Goal: Task Accomplishment & Management: Manage account settings

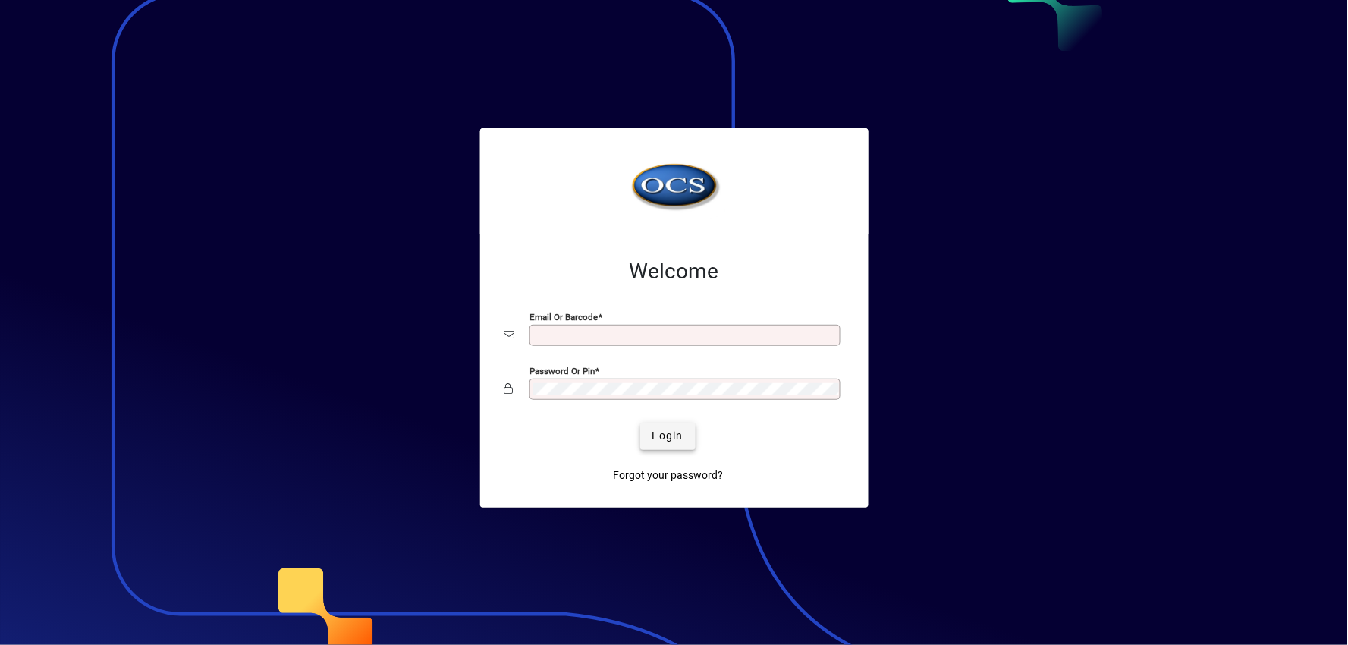
type input "**********"
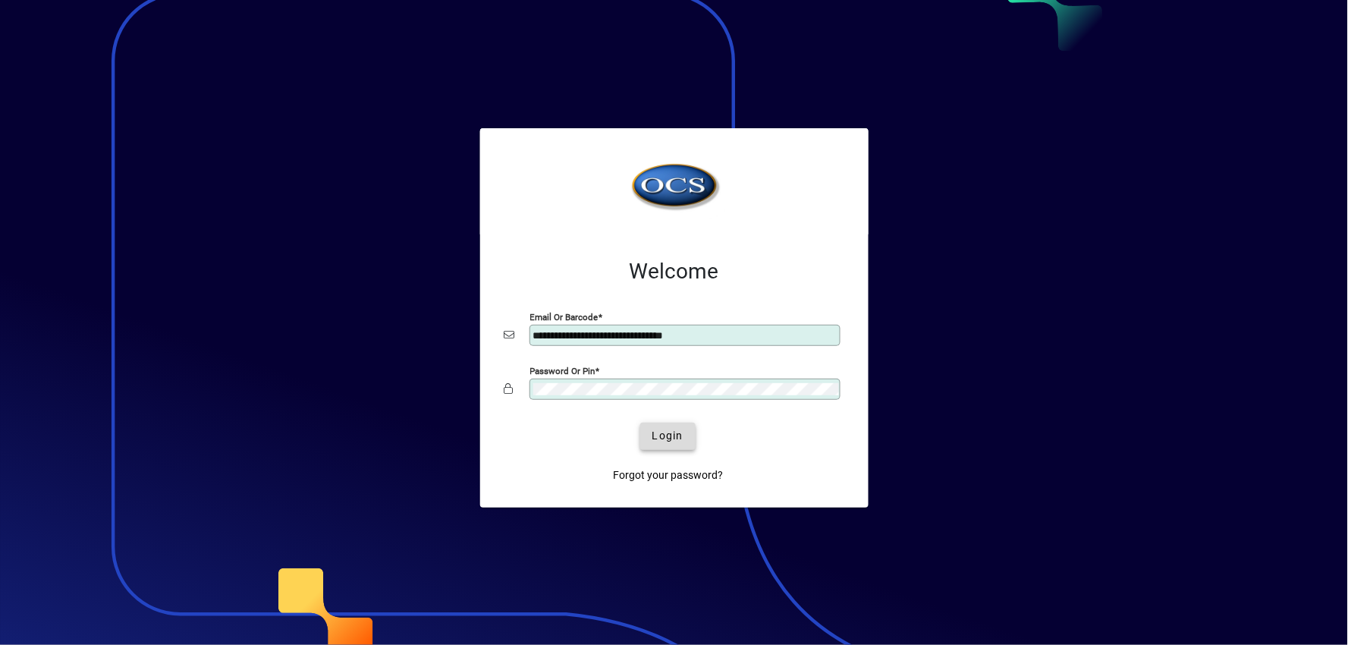
click at [677, 444] on span "Login" at bounding box center [667, 436] width 31 height 16
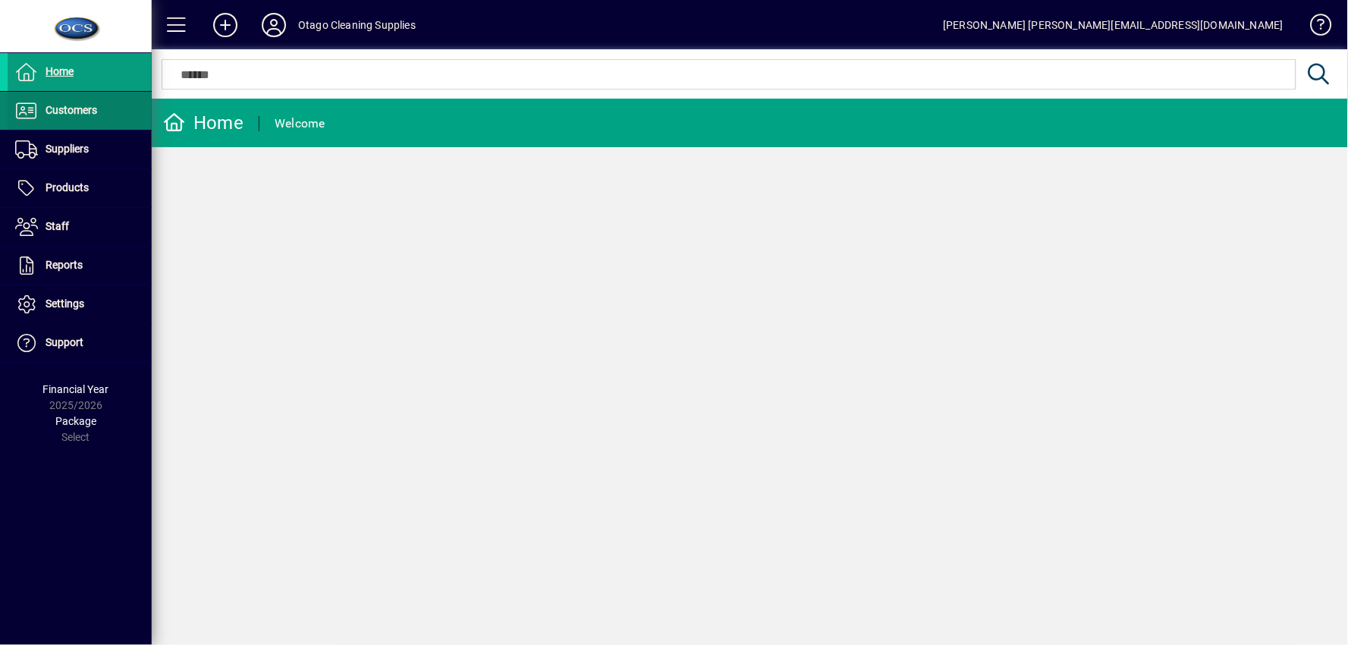
click at [91, 117] on span "Customers" at bounding box center [53, 111] width 90 height 18
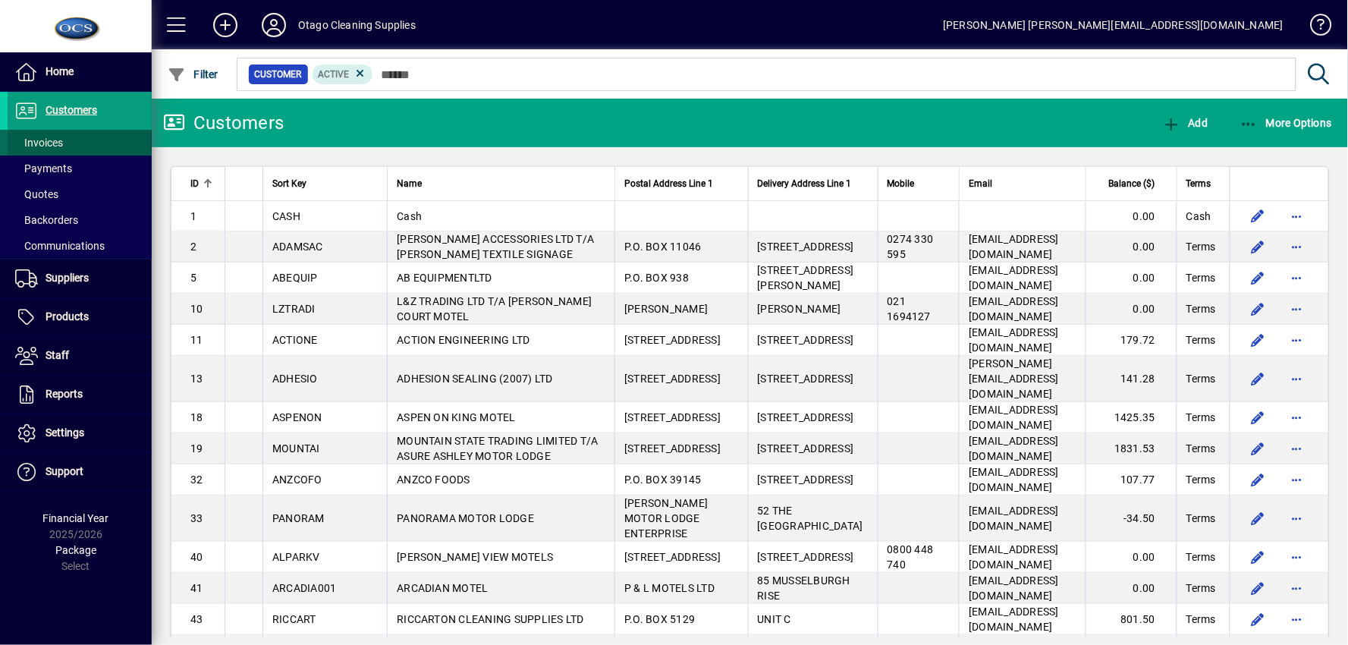
click at [94, 138] on span at bounding box center [80, 142] width 144 height 36
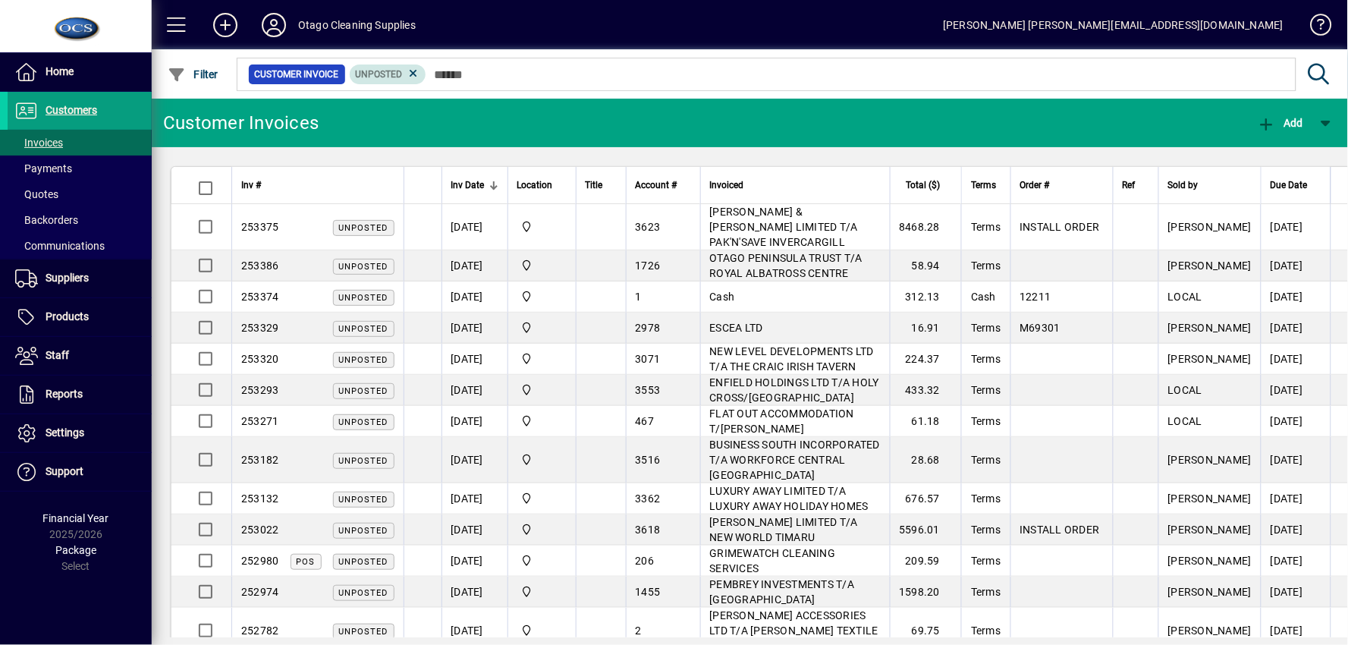
click at [419, 67] on mat-chip "Unposted" at bounding box center [388, 74] width 77 height 20
click at [408, 73] on icon at bounding box center [414, 74] width 14 height 14
click at [213, 74] on span "Filter" at bounding box center [193, 74] width 51 height 12
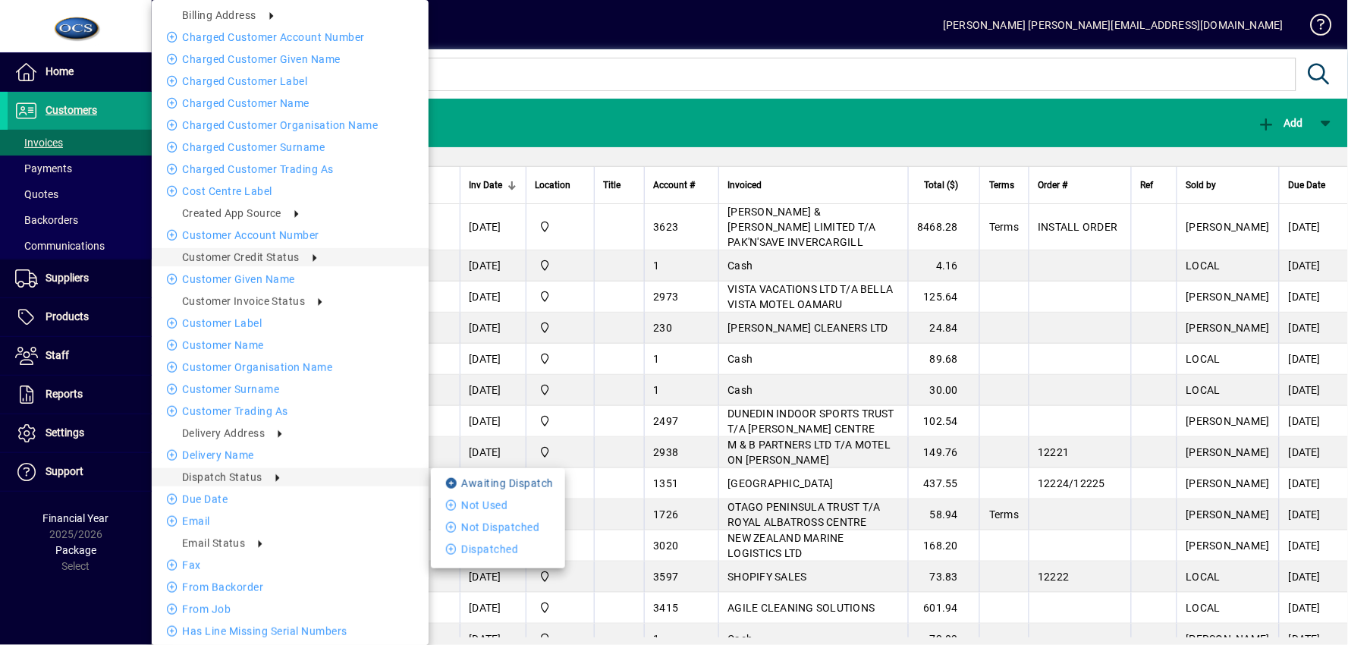
click at [458, 486] on icon at bounding box center [453, 483] width 15 height 11
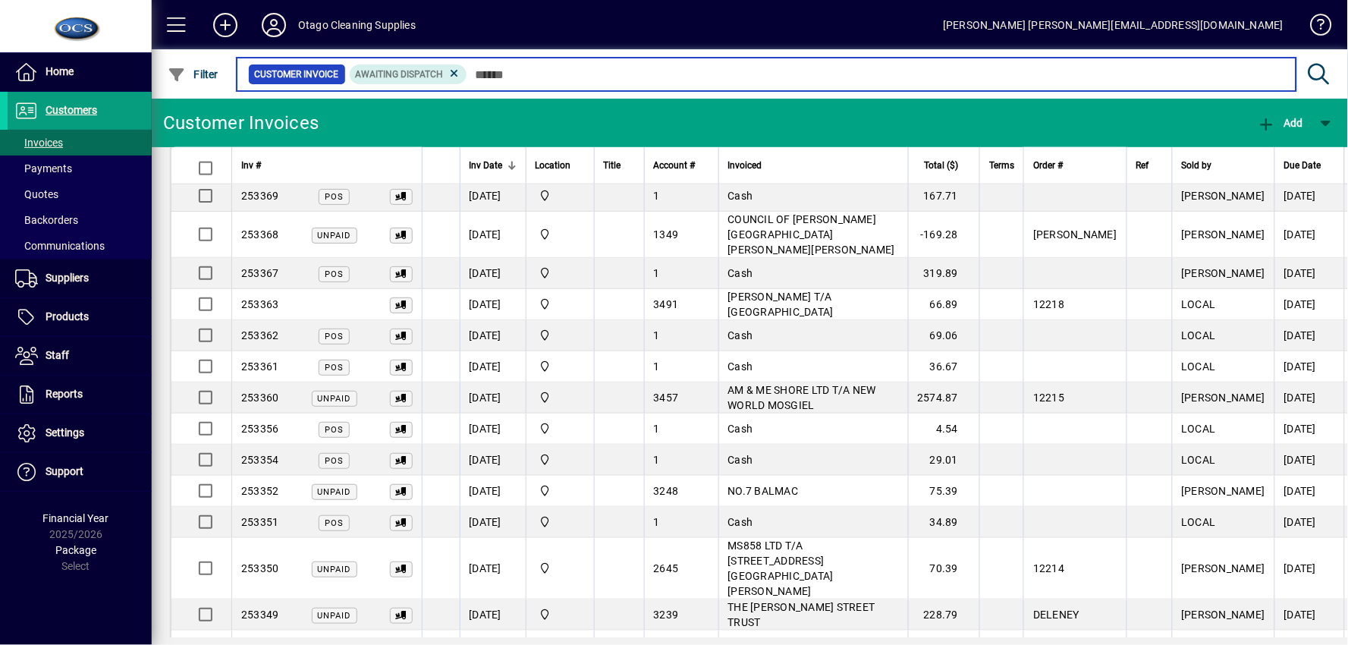
scroll to position [723, 0]
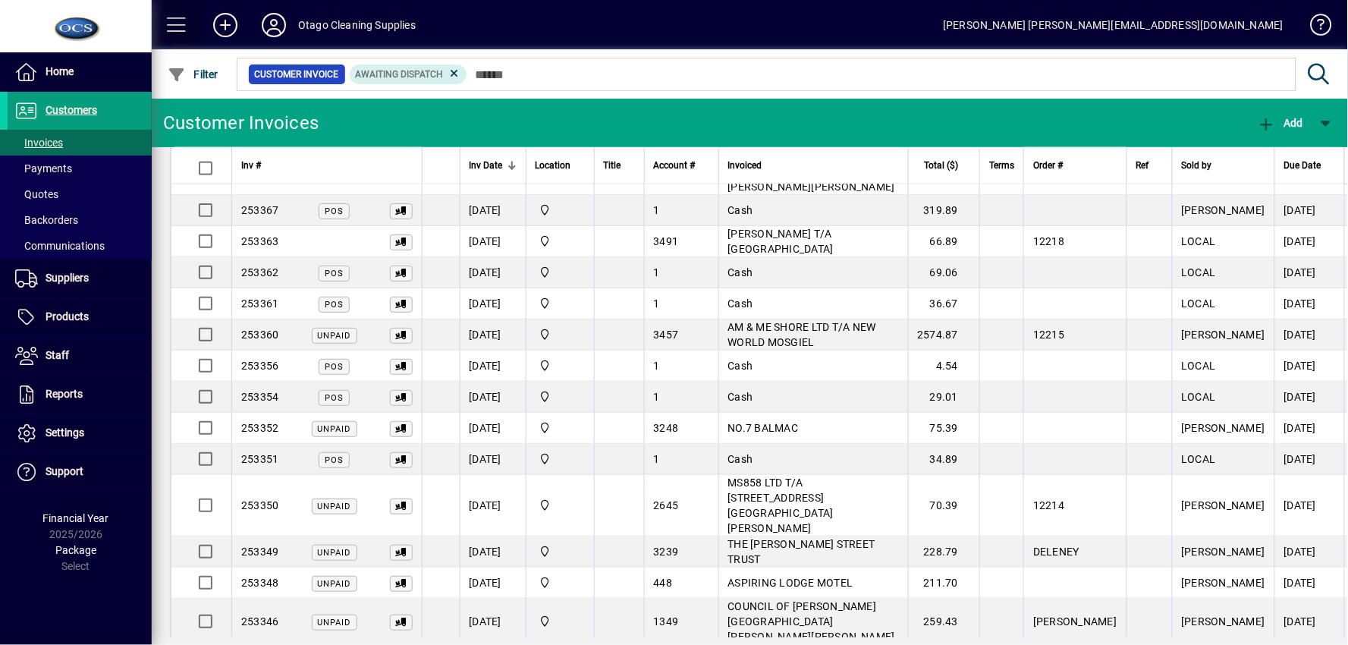
click at [185, 28] on span at bounding box center [177, 25] width 36 height 36
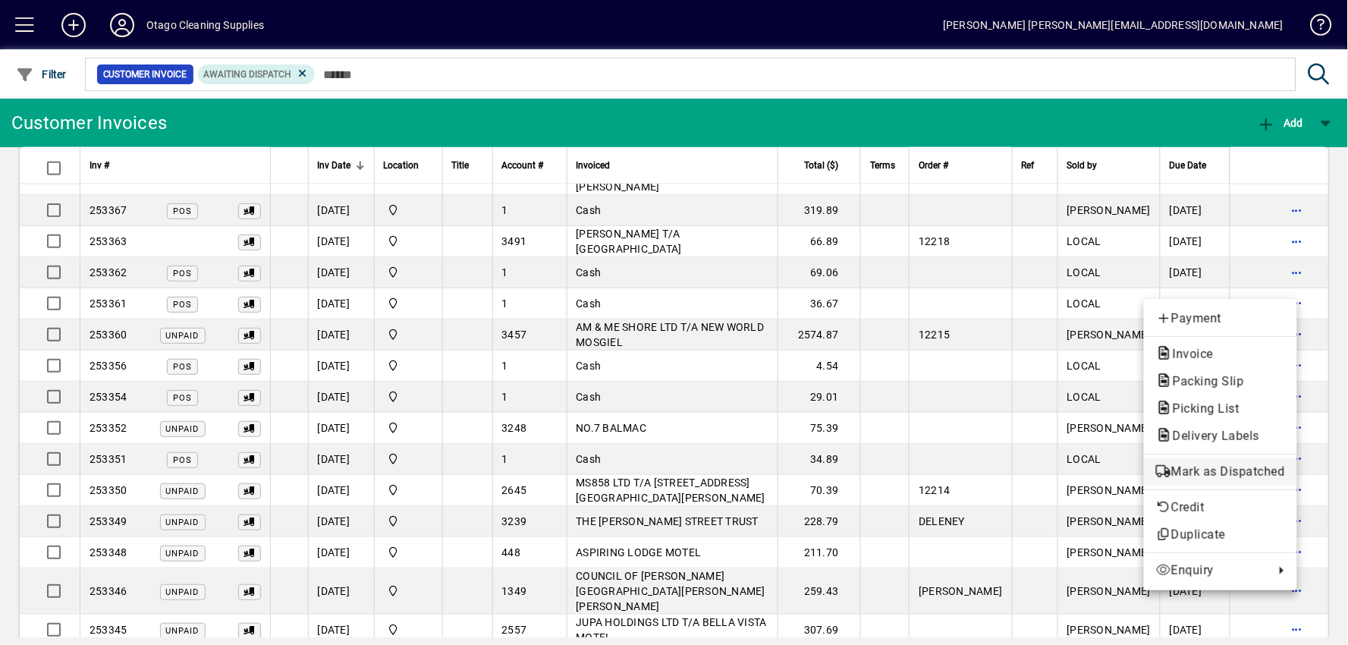
click at [1209, 476] on span "Mark as Dispatched" at bounding box center [1220, 472] width 129 height 18
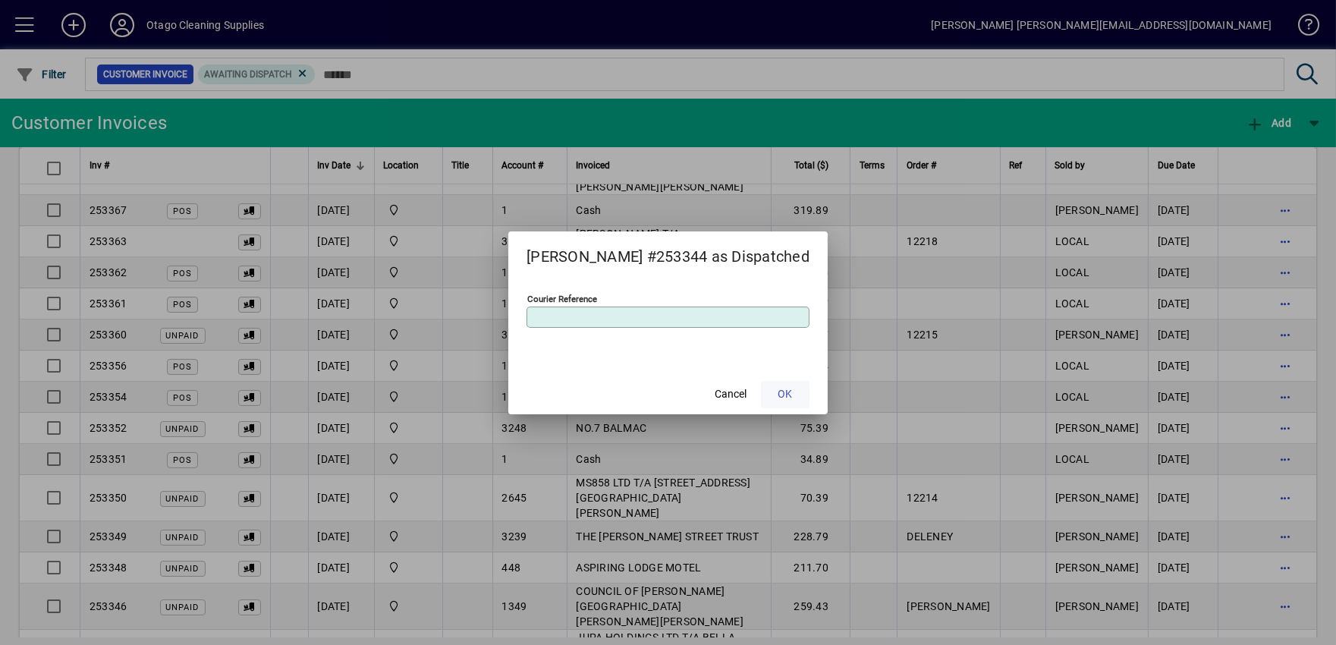
click at [785, 395] on span at bounding box center [785, 394] width 49 height 36
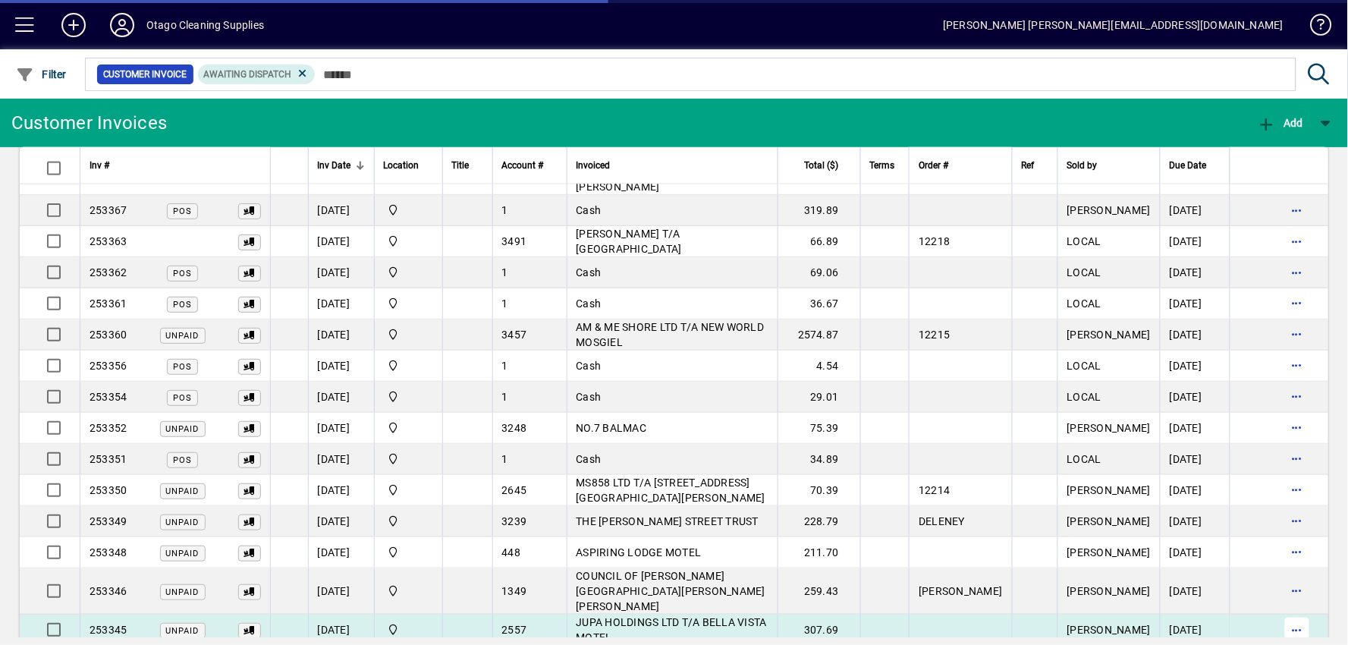
scroll to position [677, 0]
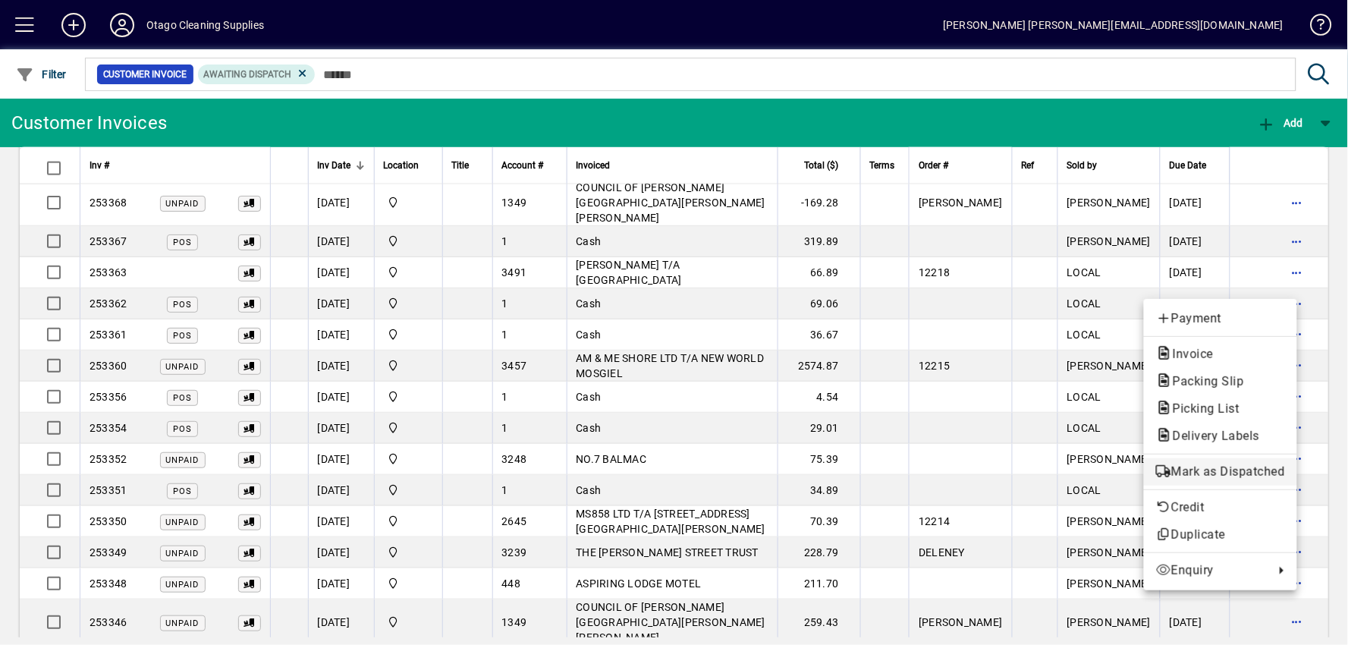
click at [1189, 479] on span "Mark as Dispatched" at bounding box center [1220, 472] width 129 height 18
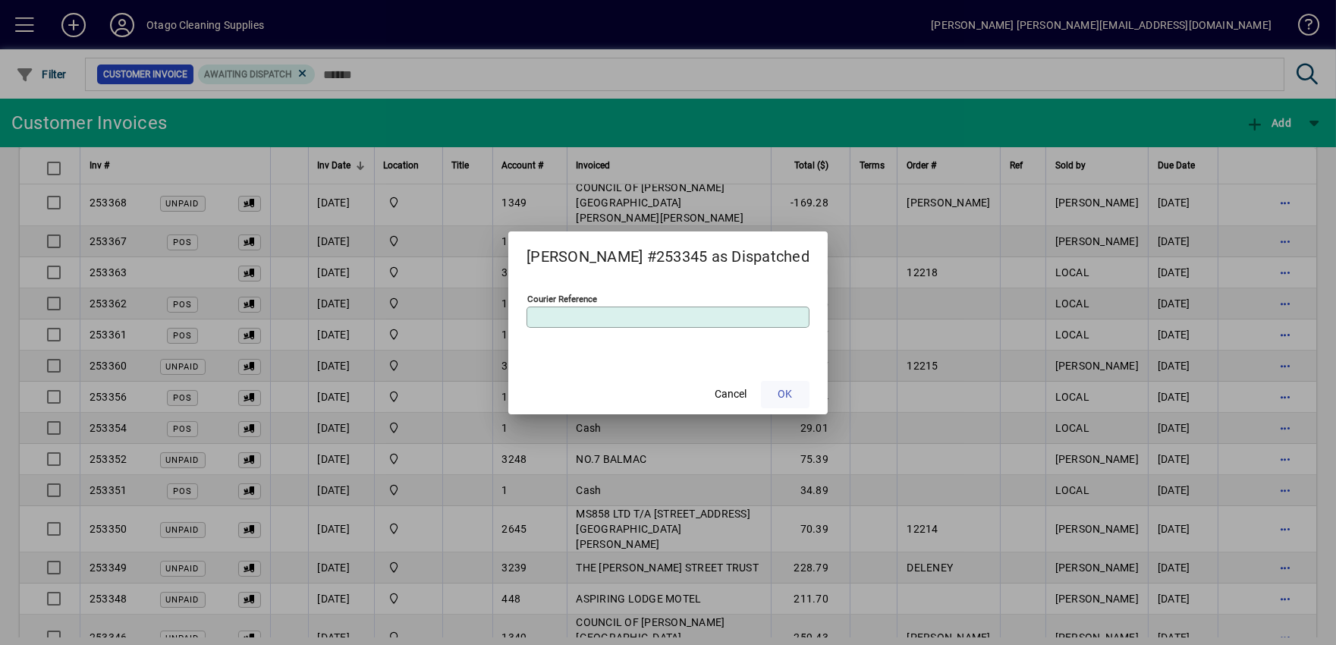
click at [778, 390] on span "OK" at bounding box center [785, 394] width 14 height 16
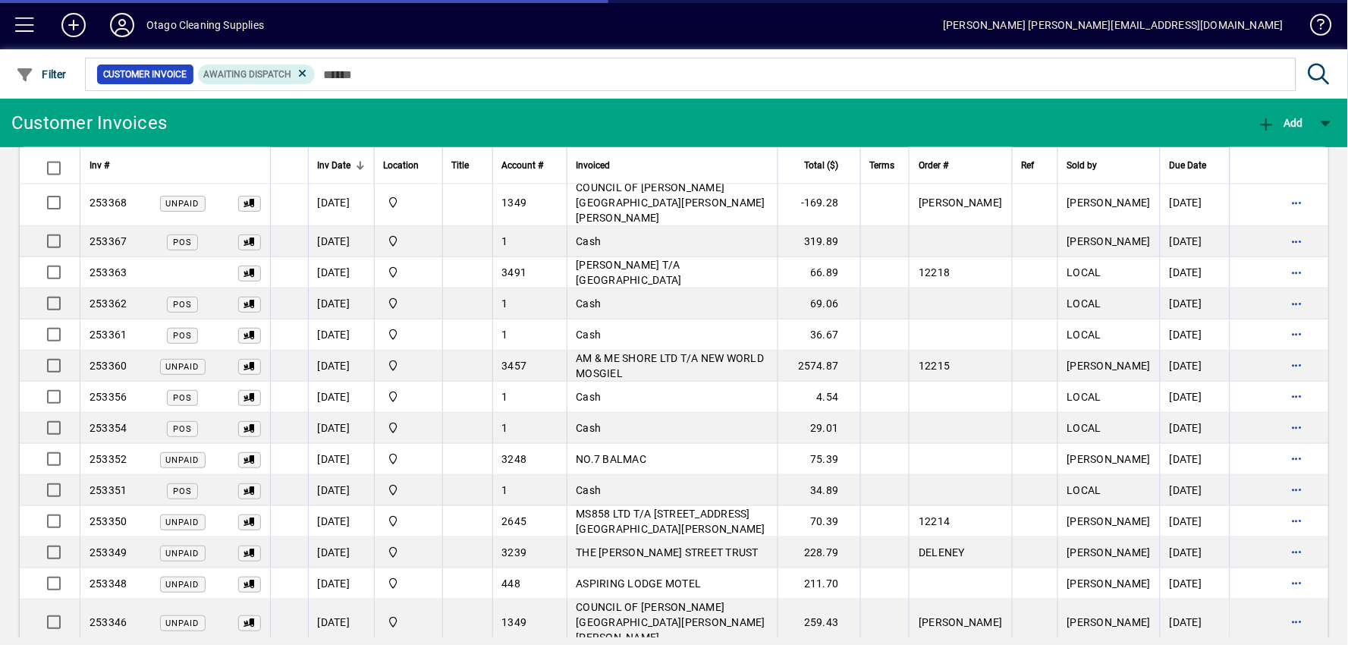
scroll to position [646, 0]
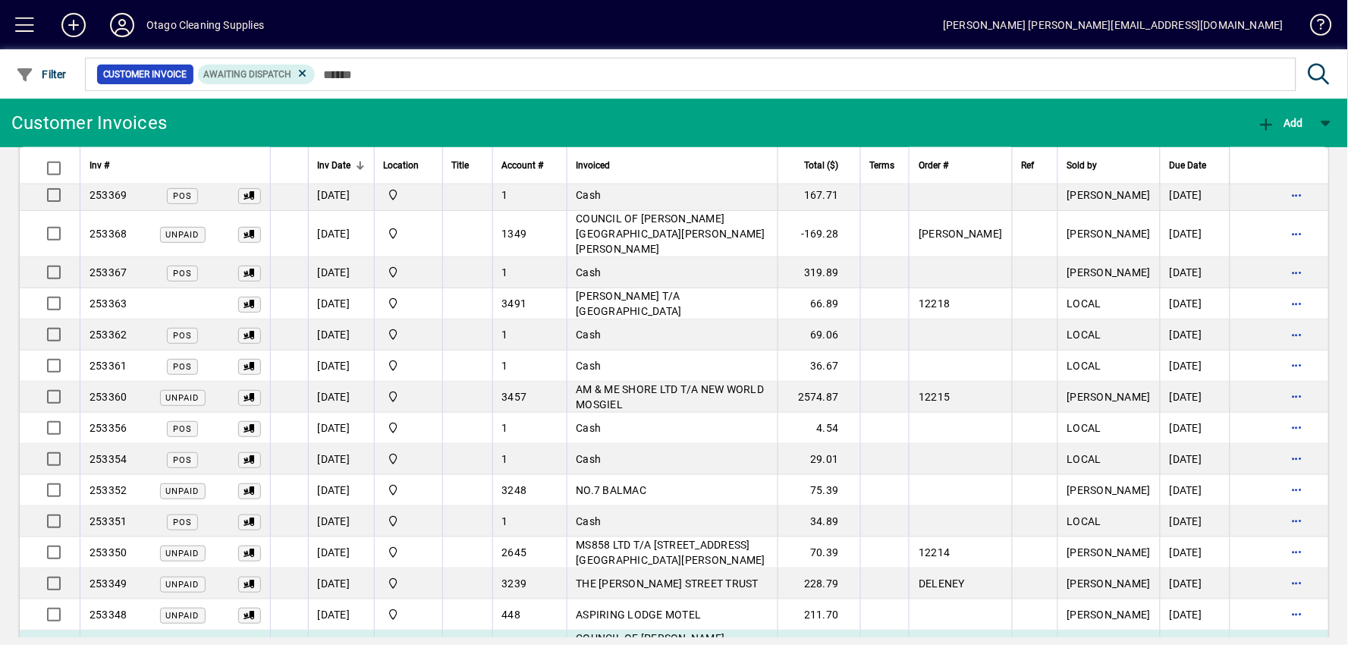
click at [1284, 635] on span "button" at bounding box center [1297, 653] width 36 height 36
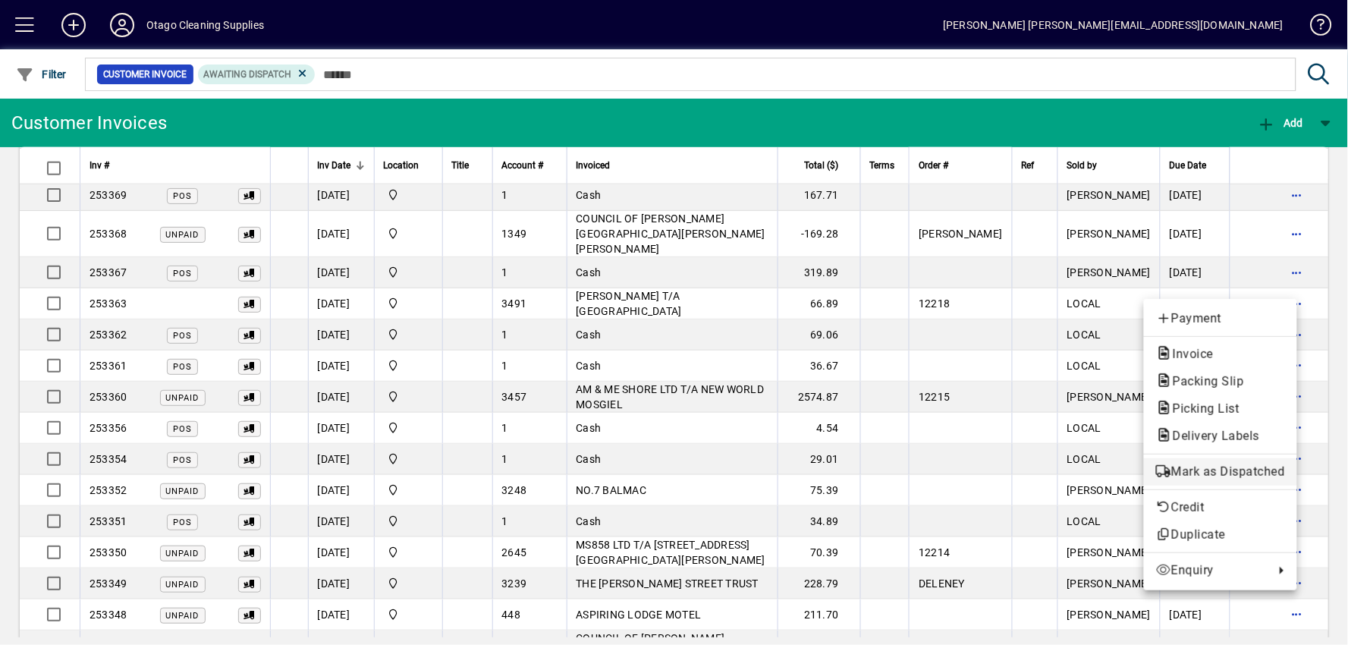
click at [1187, 467] on span "Mark as Dispatched" at bounding box center [1220, 472] width 129 height 18
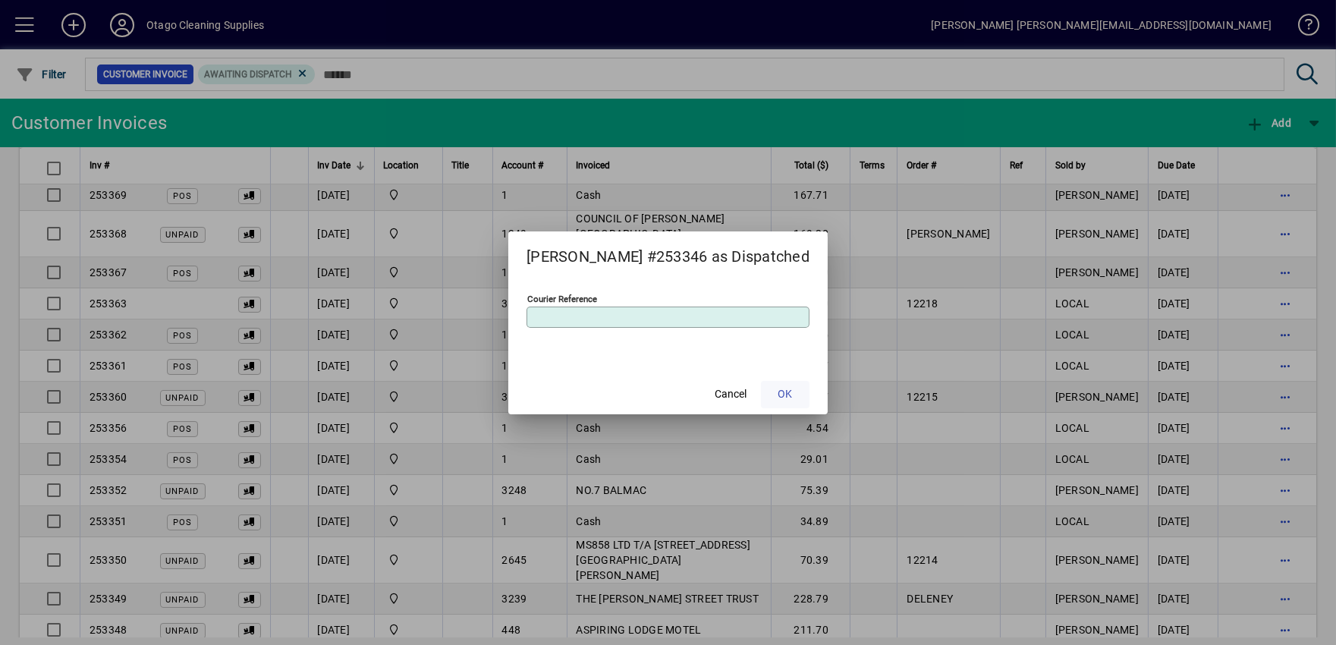
click at [778, 396] on span "OK" at bounding box center [785, 394] width 14 height 16
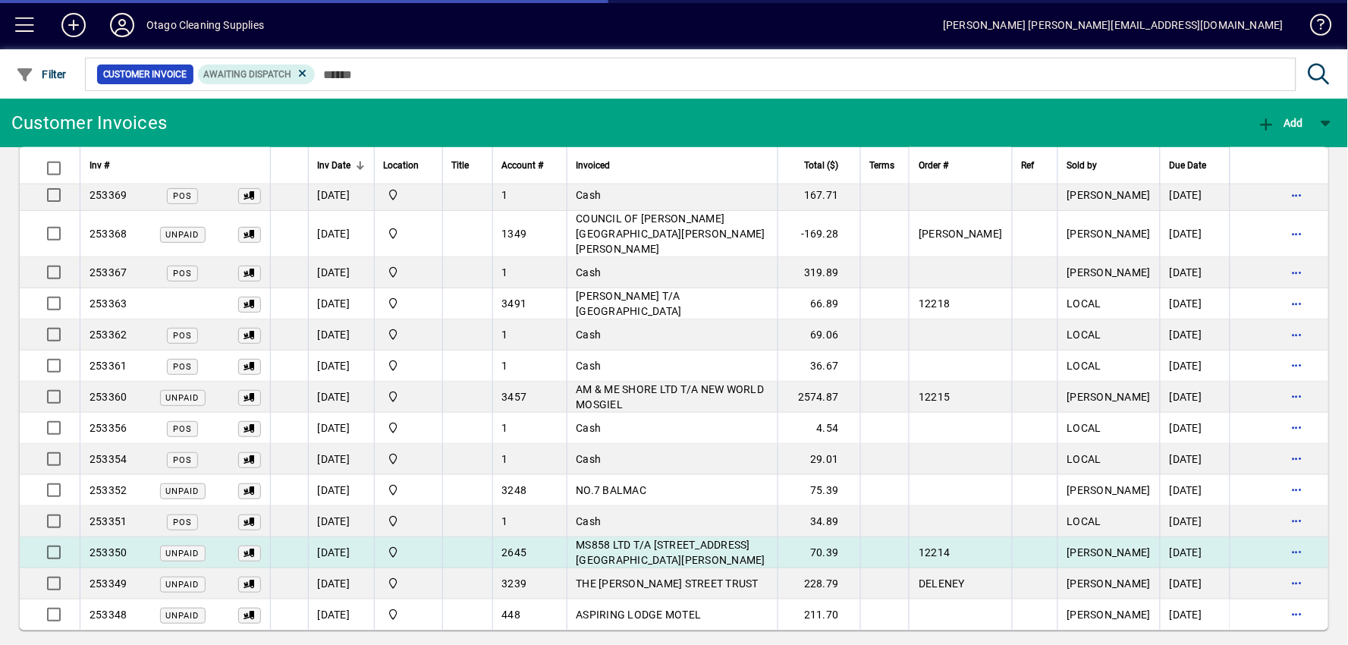
scroll to position [614, 0]
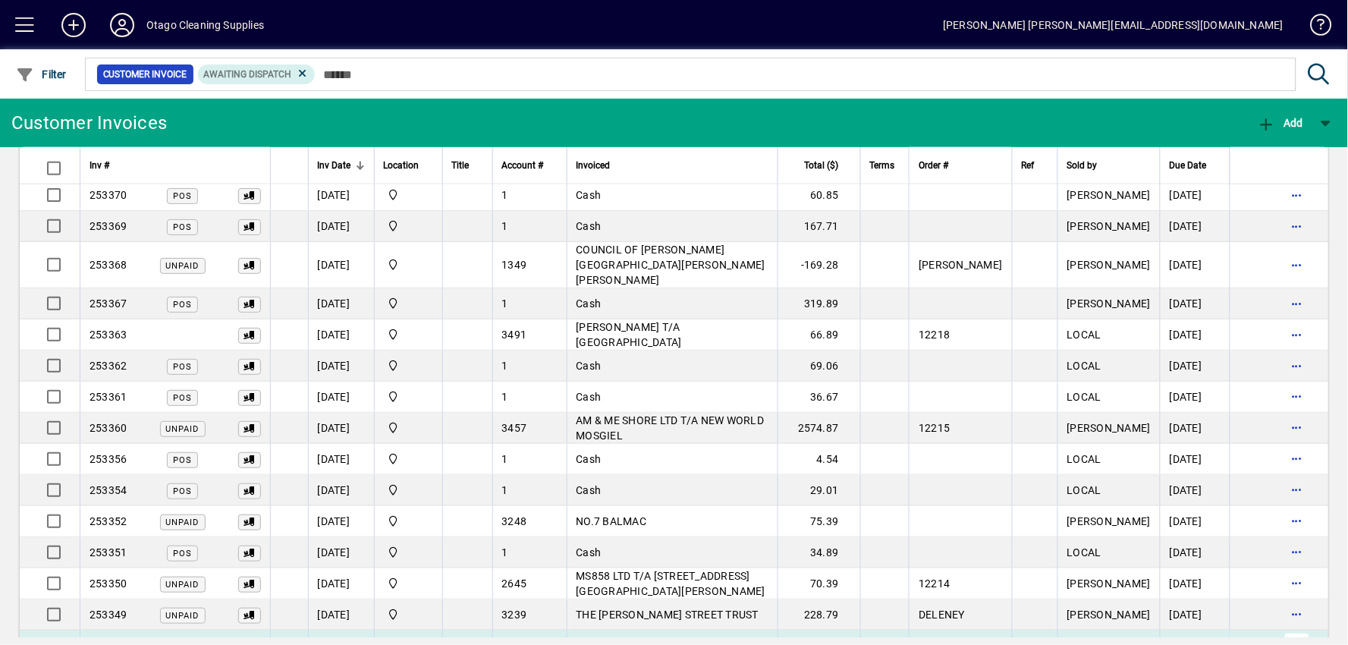
click at [1299, 627] on span "button" at bounding box center [1297, 645] width 36 height 36
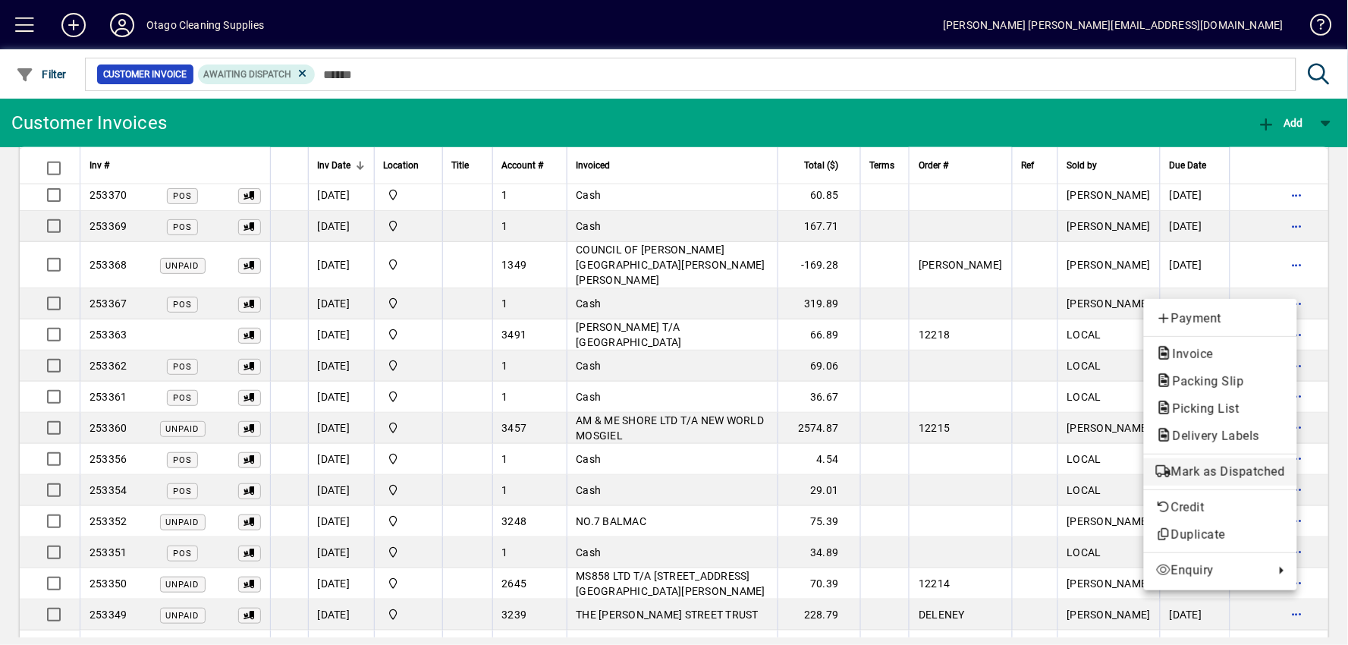
click at [1167, 482] on button "Mark as Dispatched" at bounding box center [1220, 471] width 153 height 27
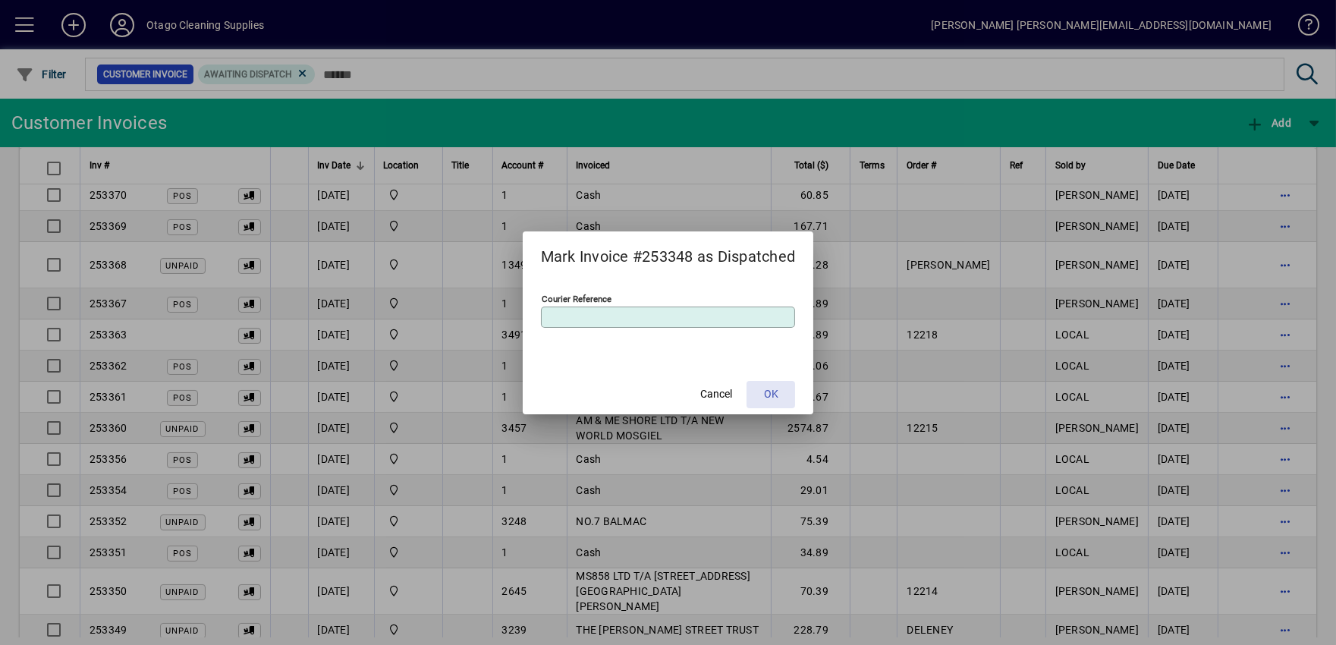
click at [776, 397] on span "OK" at bounding box center [771, 394] width 14 height 16
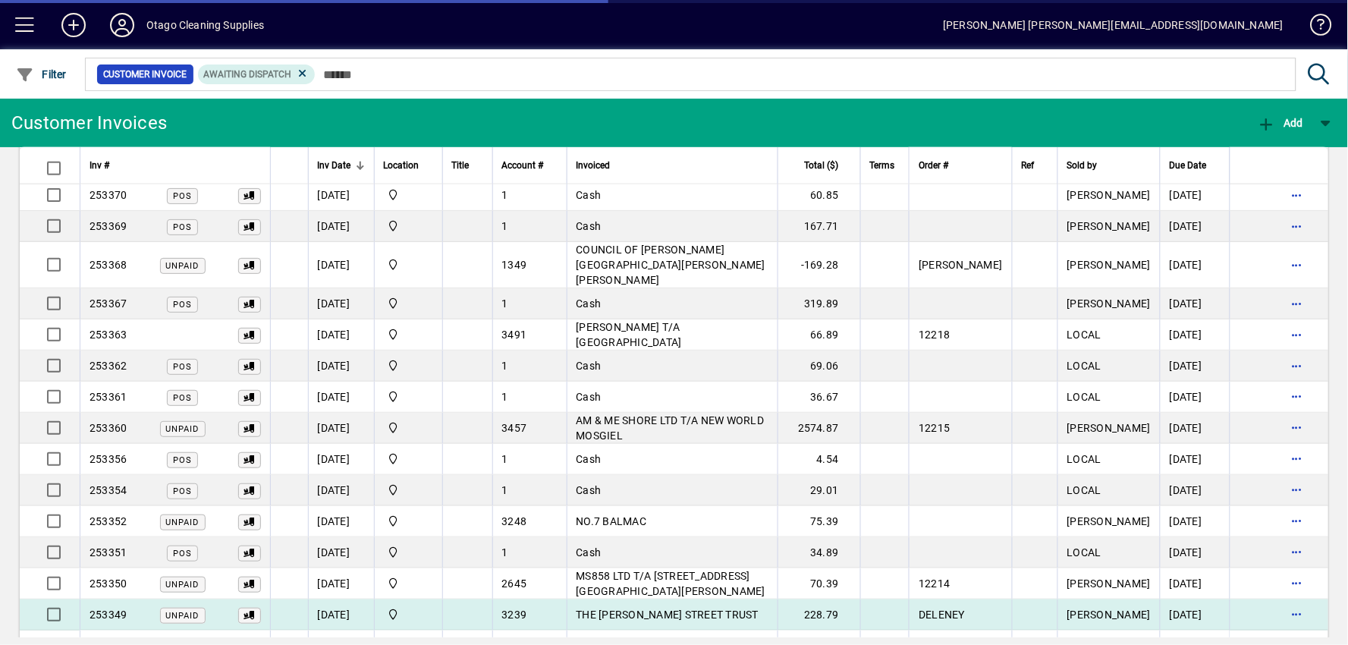
scroll to position [584, 0]
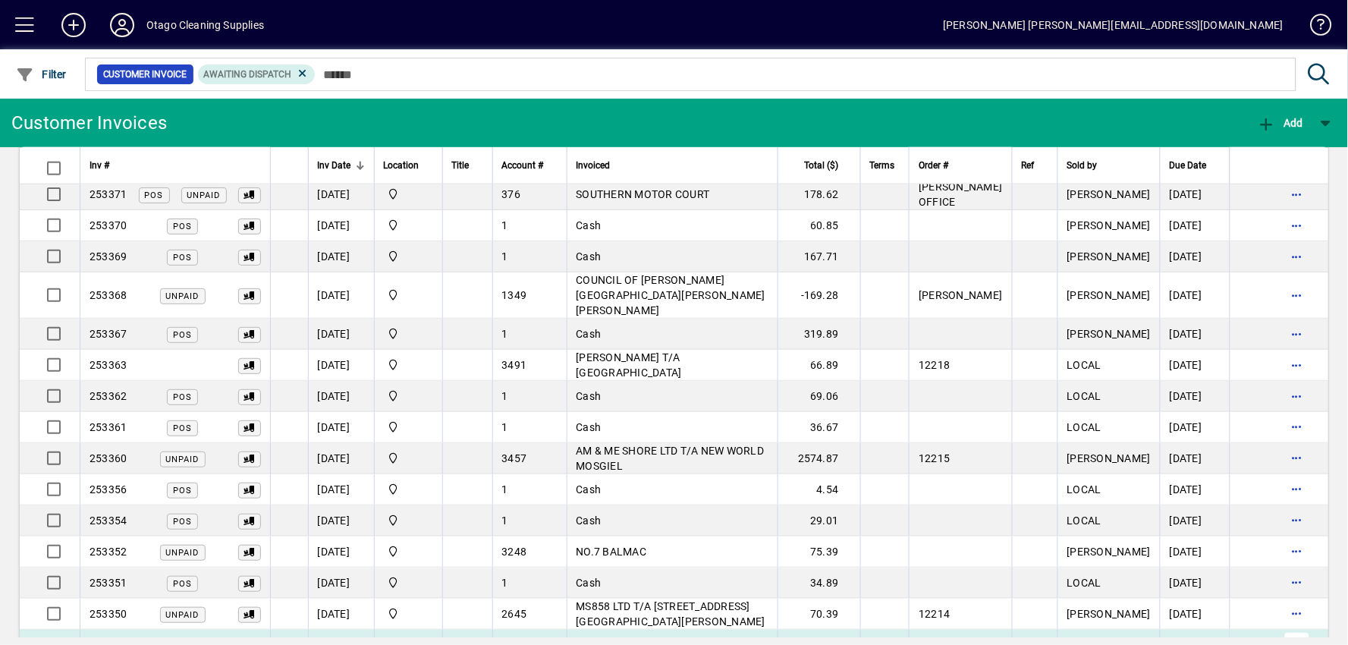
click at [1286, 627] on span "button" at bounding box center [1297, 645] width 36 height 36
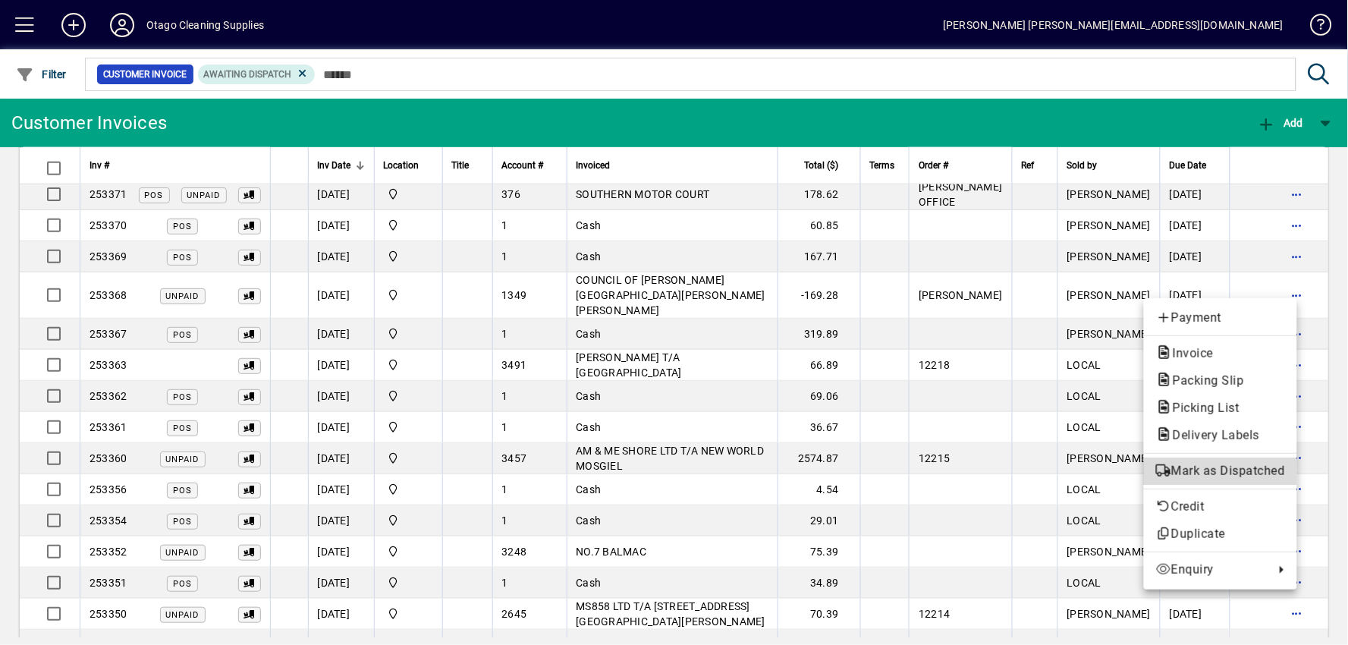
click at [1197, 464] on span "Mark as Dispatched" at bounding box center [1220, 471] width 129 height 18
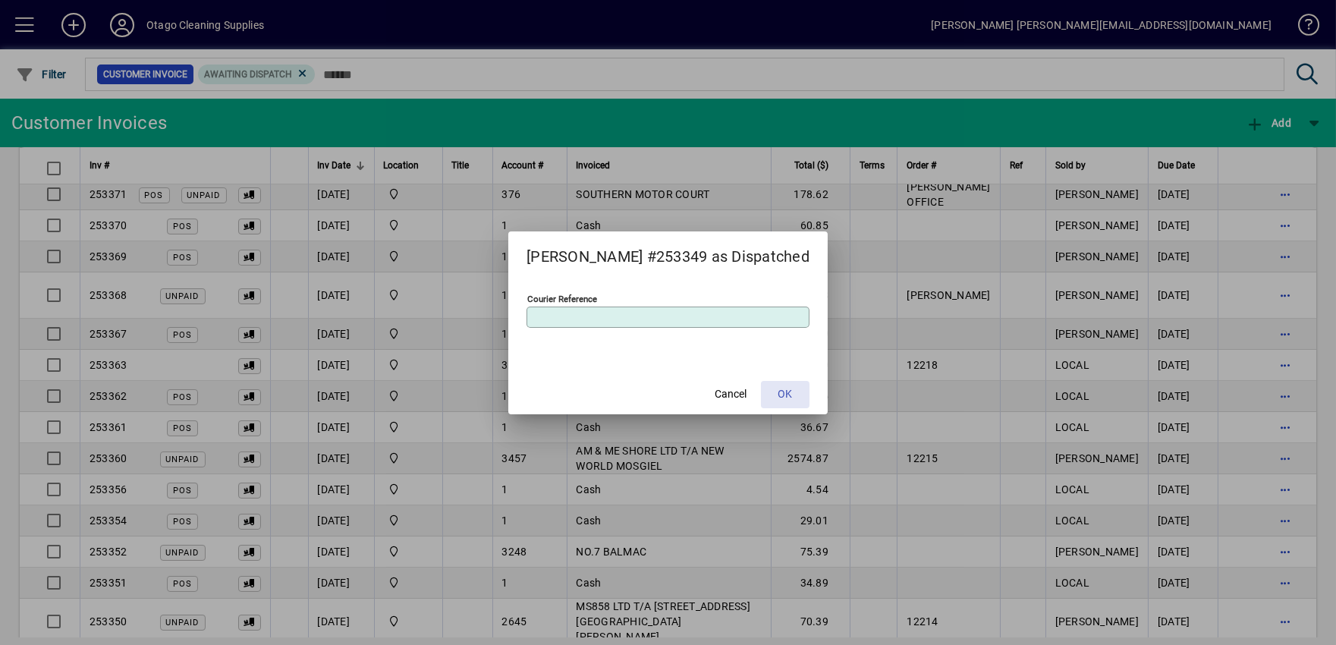
click at [771, 385] on span at bounding box center [785, 394] width 49 height 36
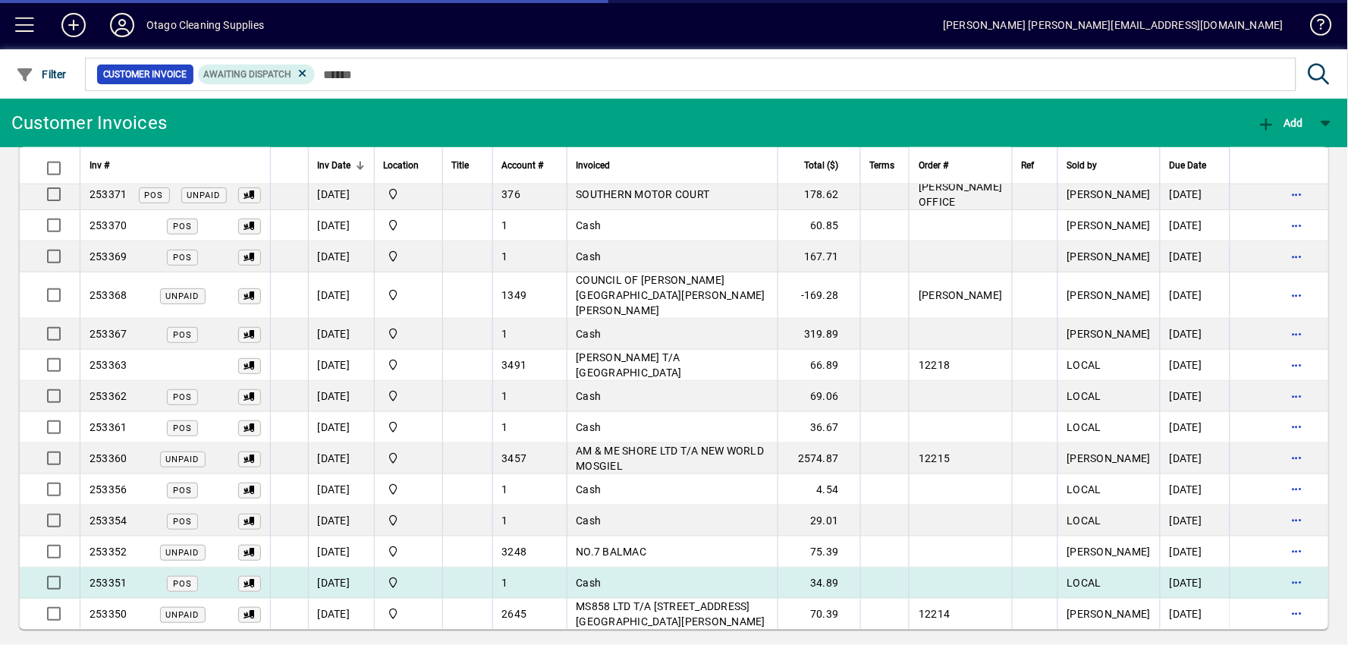
scroll to position [552, 0]
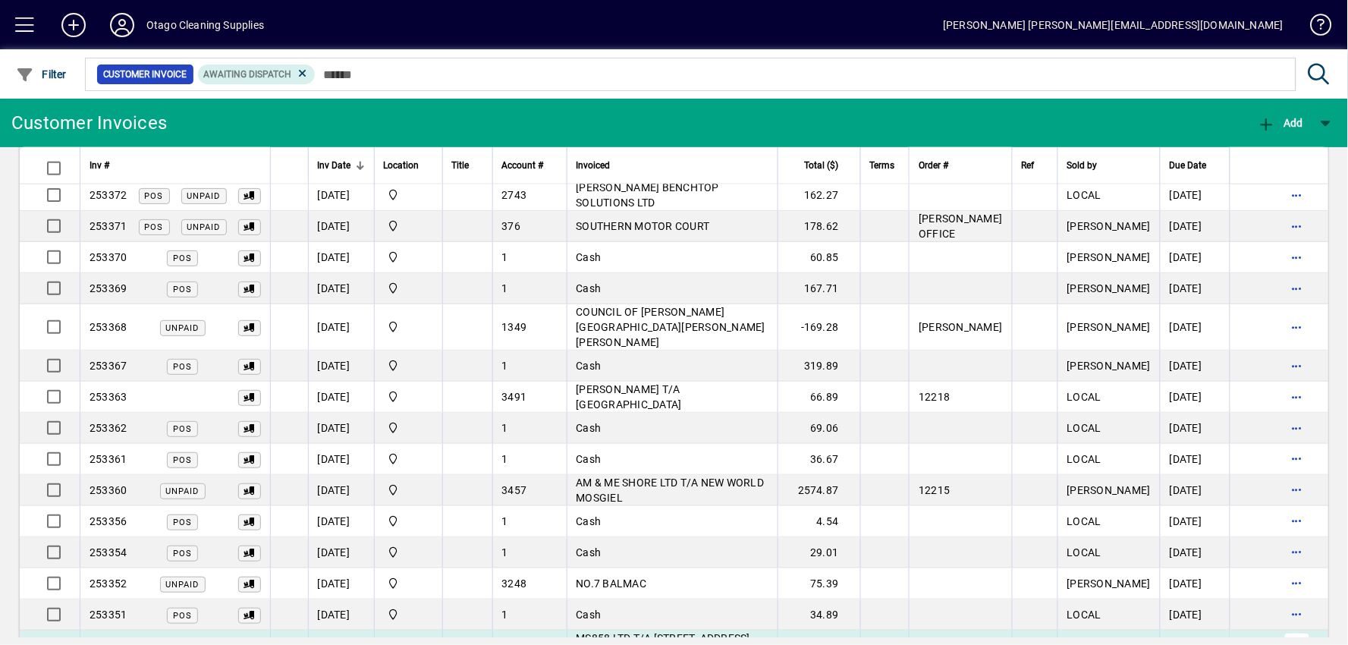
click at [1287, 627] on span "button" at bounding box center [1297, 645] width 36 height 36
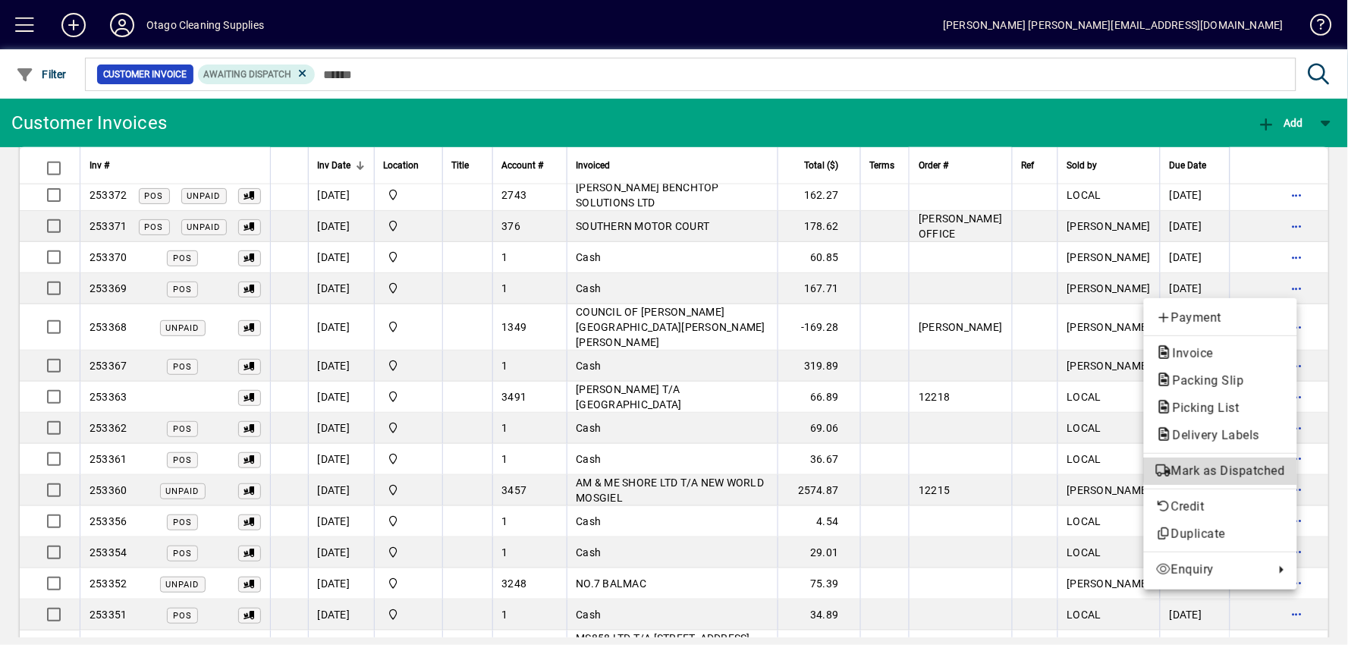
click at [1253, 469] on span "Mark as Dispatched" at bounding box center [1220, 471] width 129 height 18
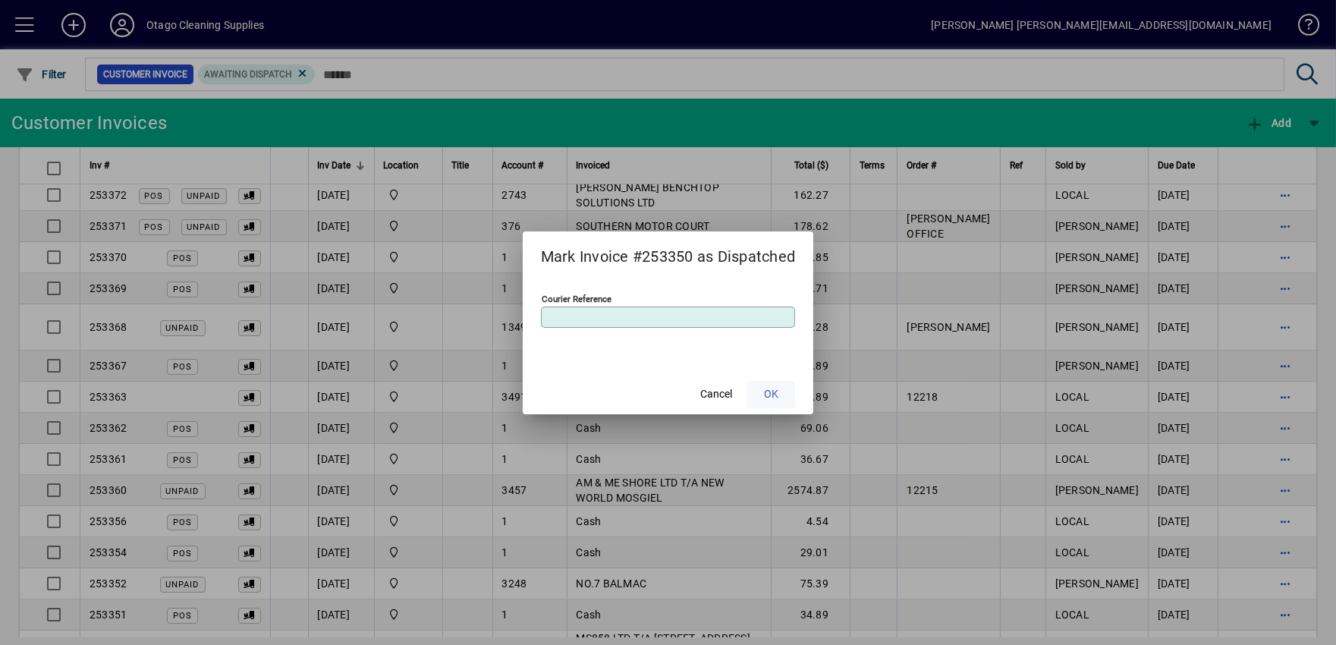
click at [778, 389] on span "OK" at bounding box center [771, 394] width 14 height 16
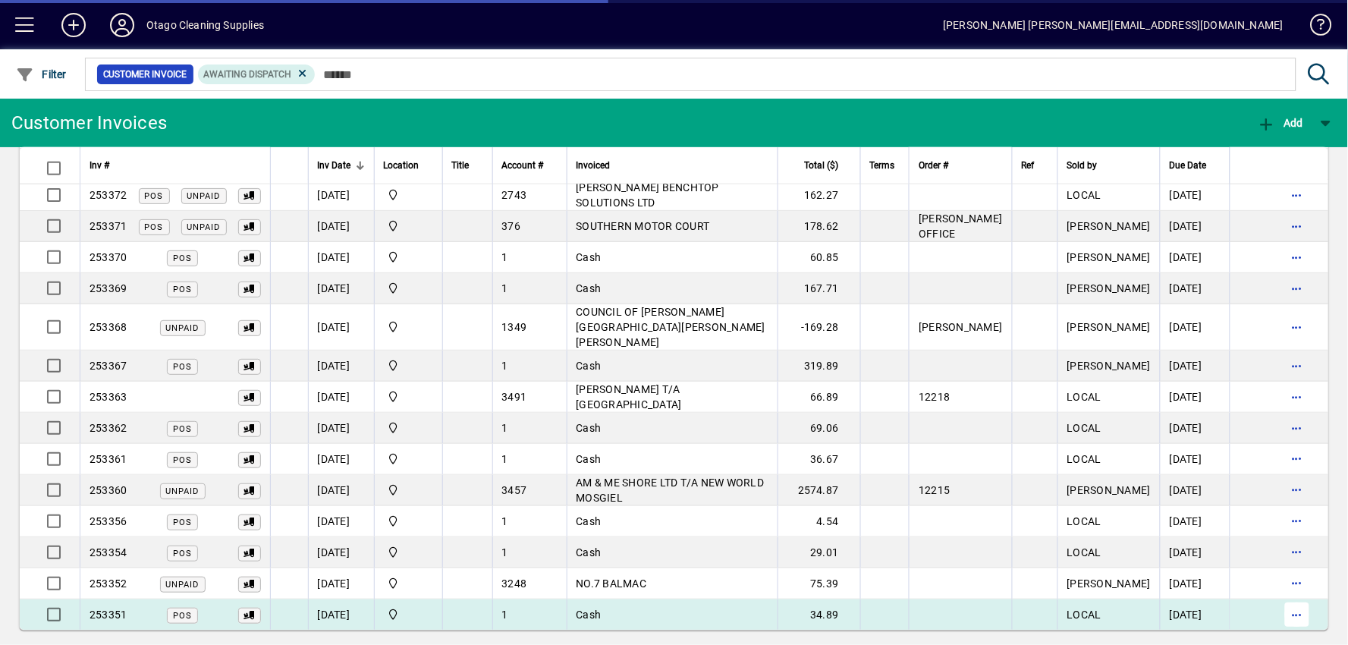
scroll to position [521, 0]
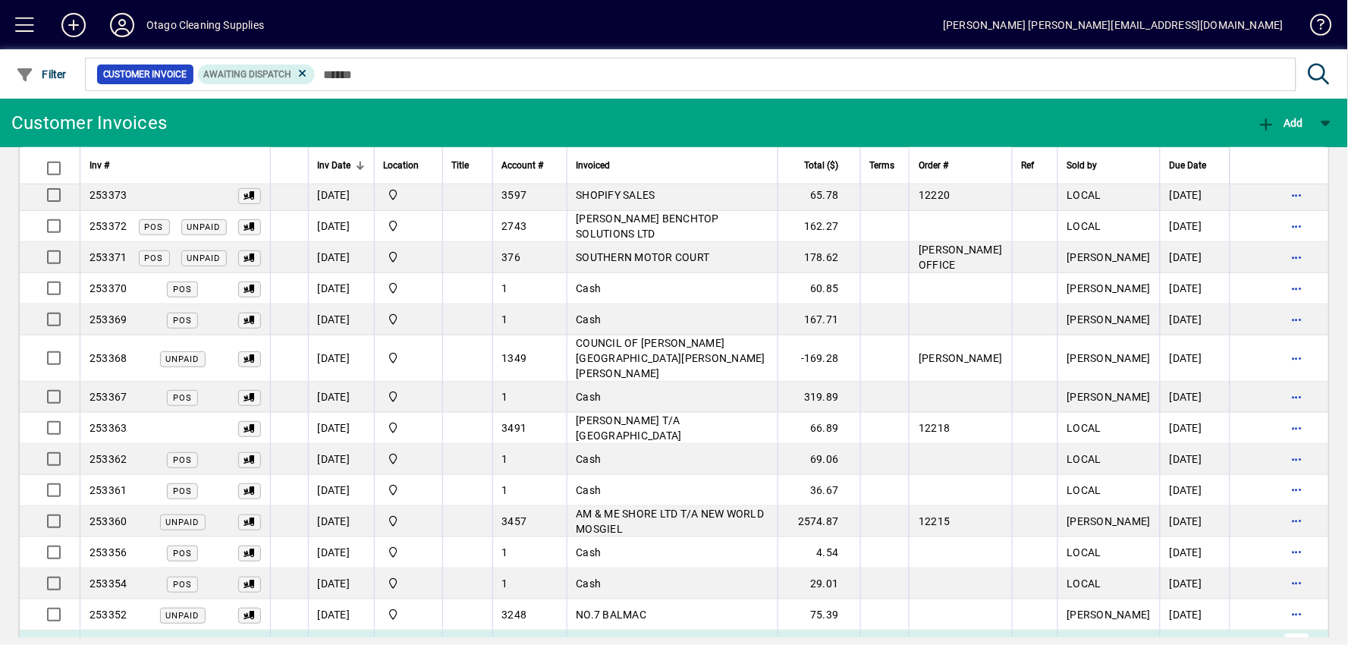
click at [1292, 627] on span "button" at bounding box center [1297, 645] width 36 height 36
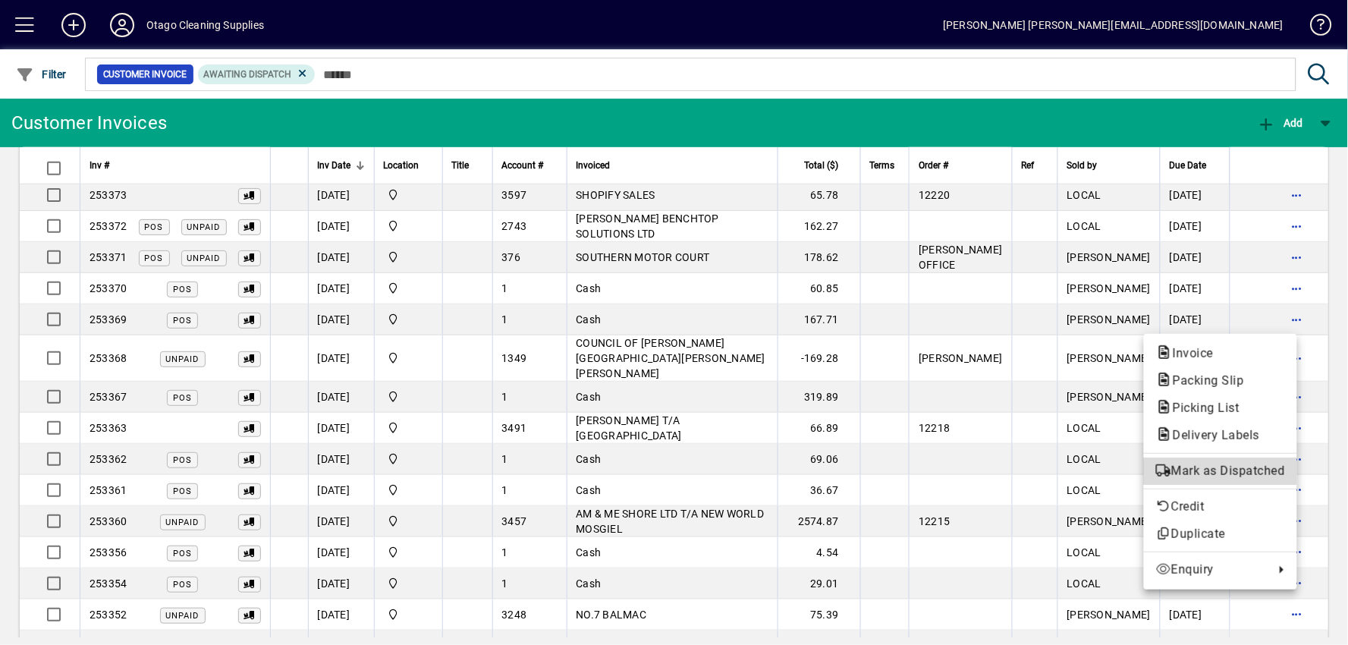
click at [1252, 471] on span "Mark as Dispatched" at bounding box center [1220, 471] width 129 height 18
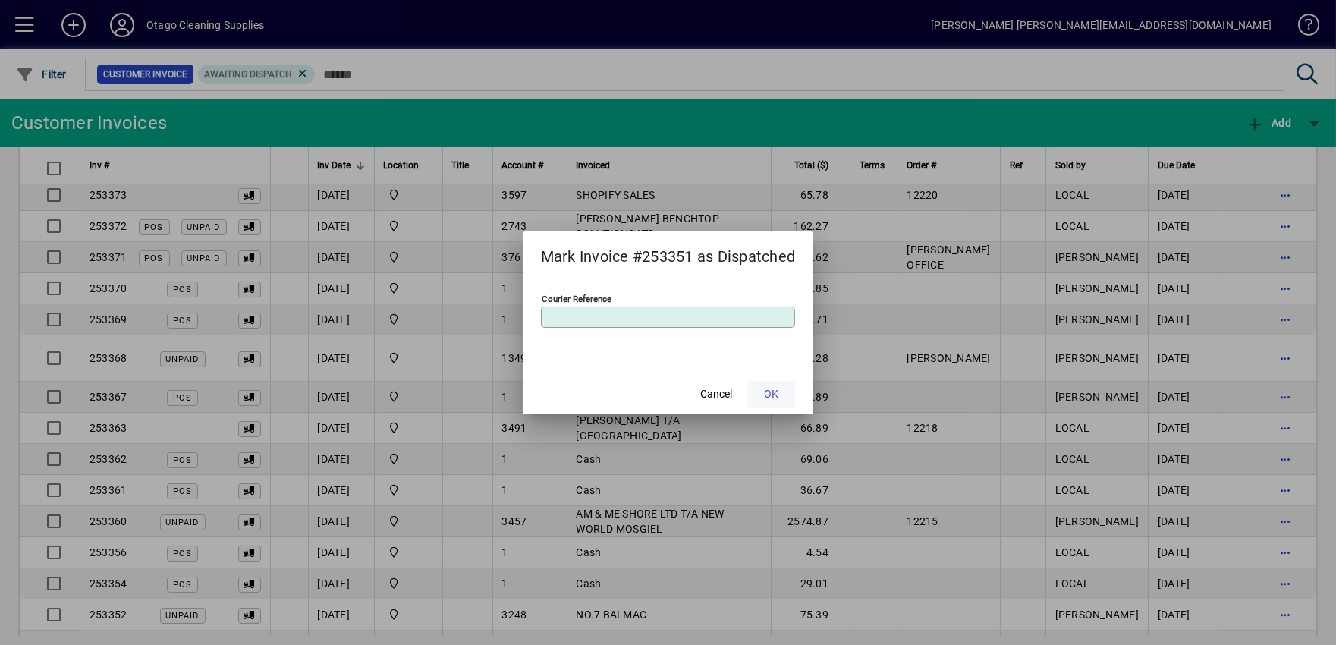
click at [795, 392] on span at bounding box center [770, 394] width 49 height 36
click at [791, 393] on span at bounding box center [770, 394] width 49 height 36
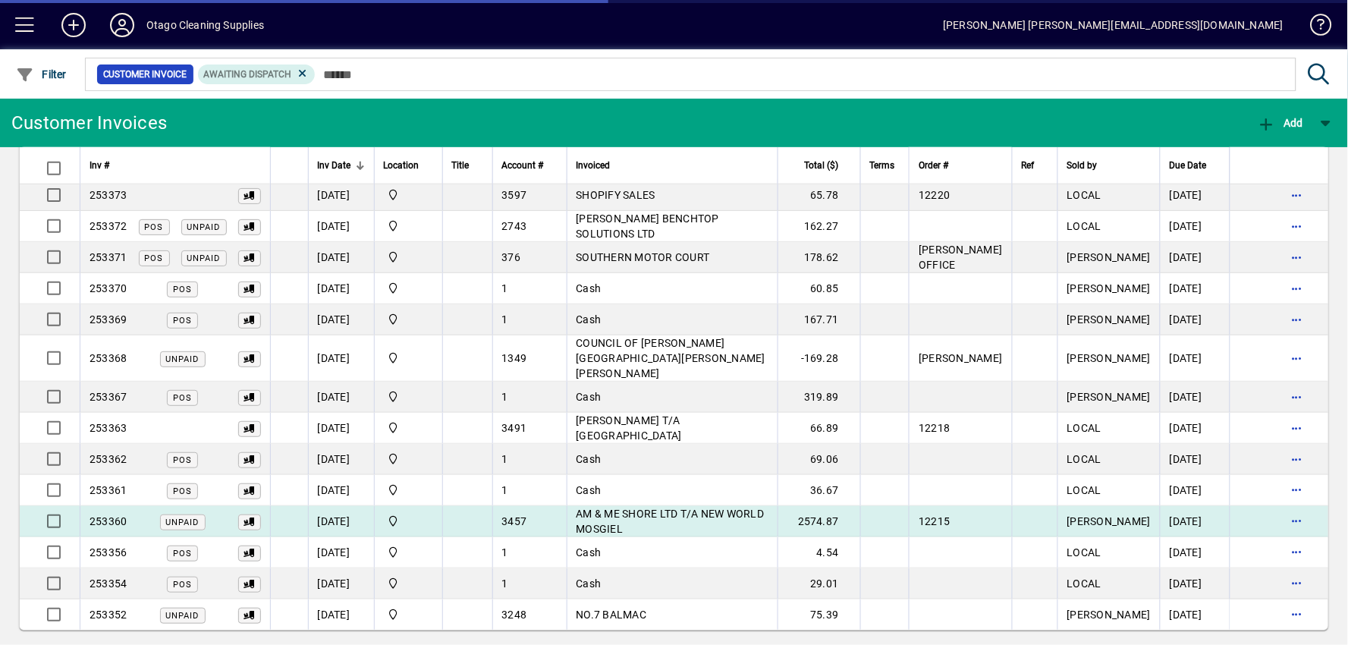
scroll to position [490, 0]
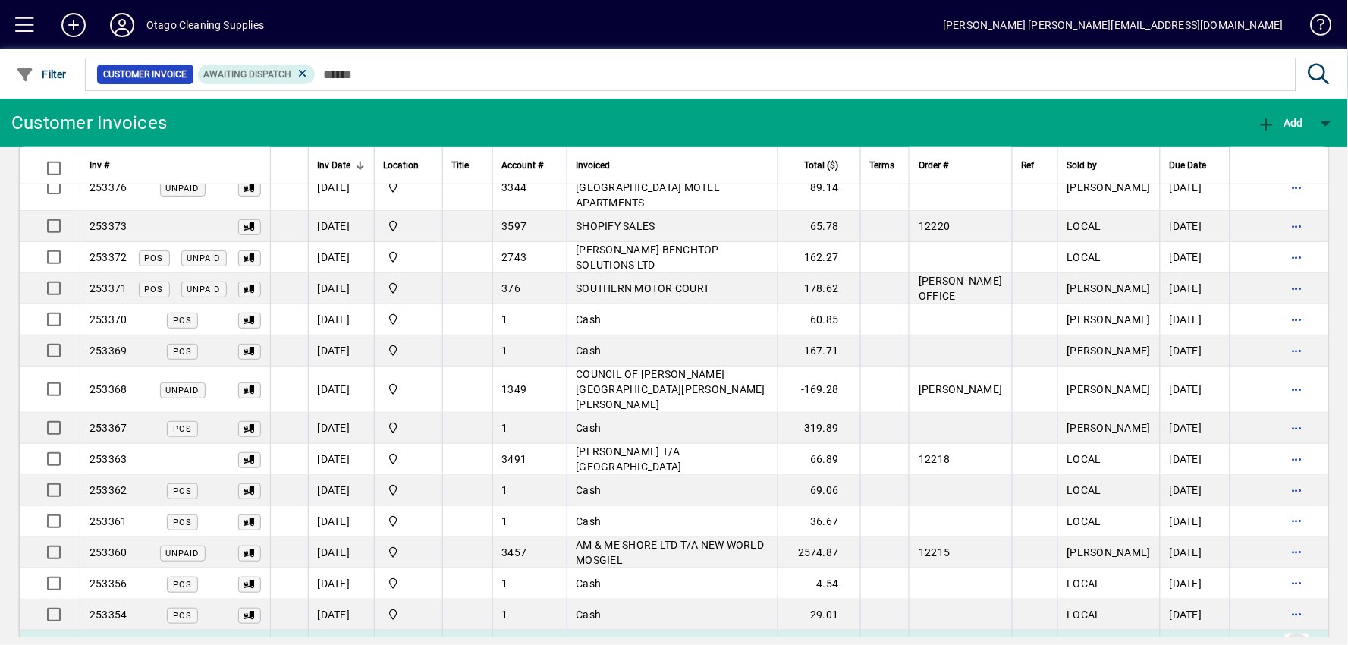
click at [1284, 627] on span "button" at bounding box center [1297, 645] width 36 height 36
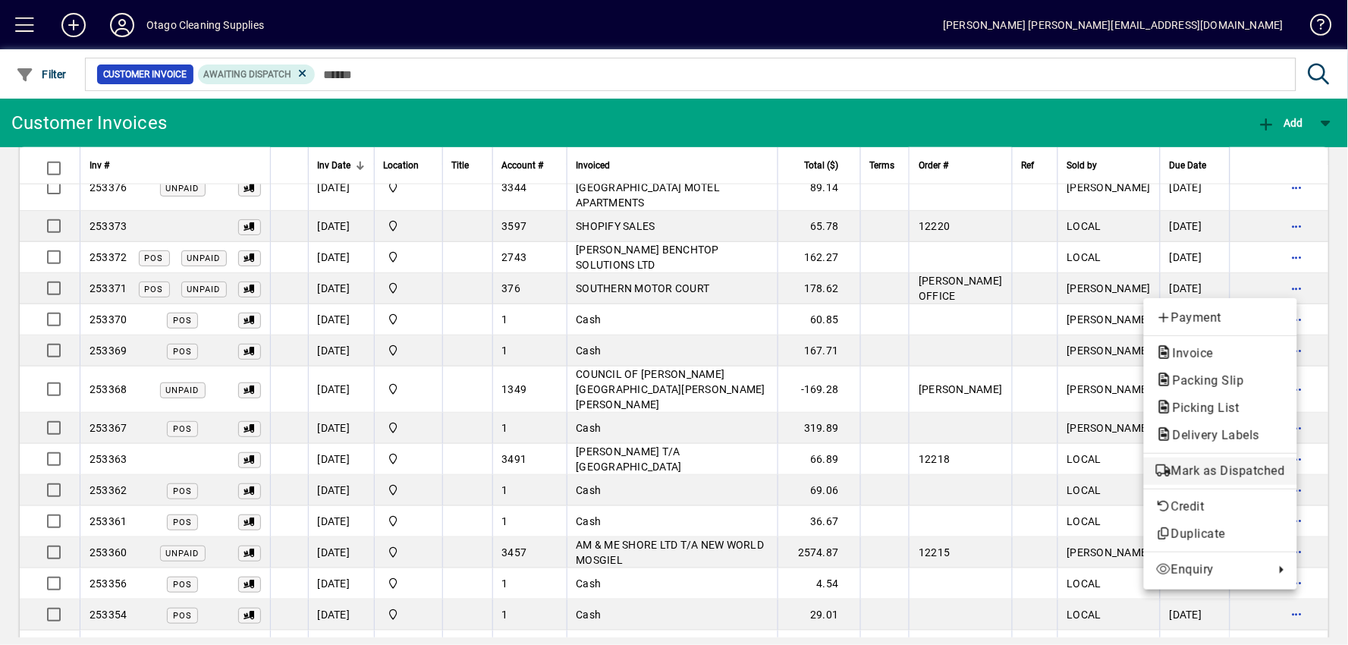
click at [1199, 471] on span "Mark as Dispatched" at bounding box center [1220, 471] width 129 height 18
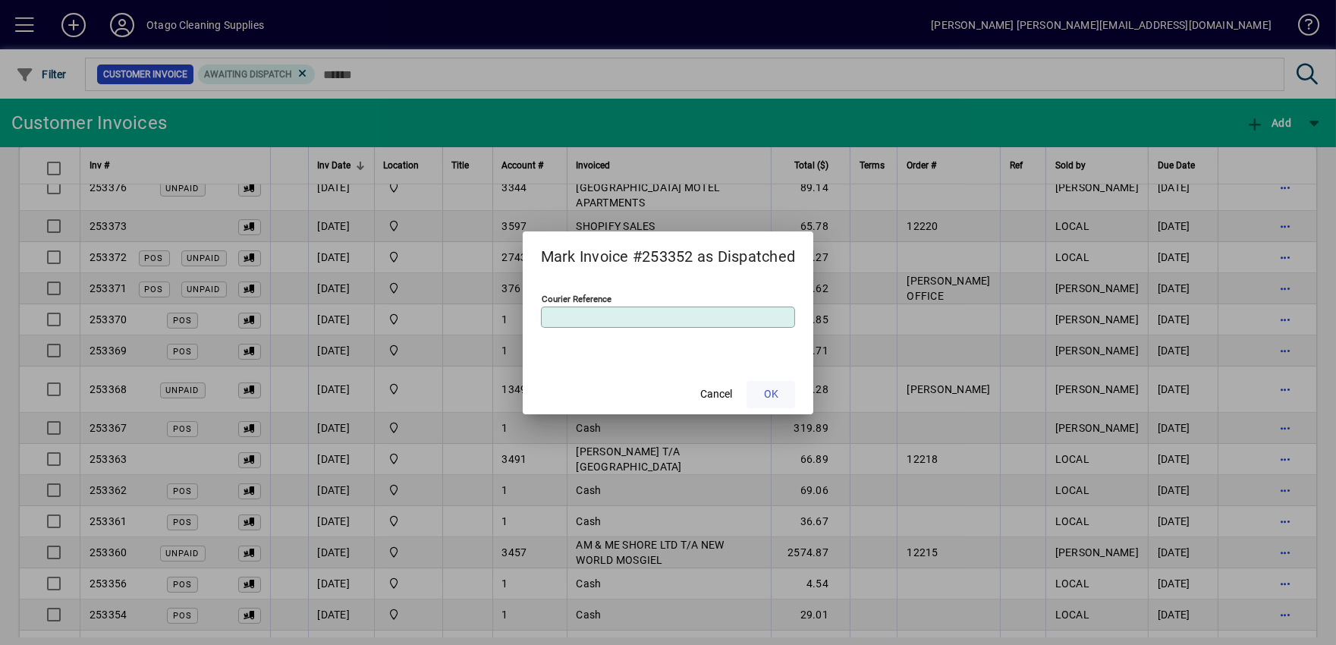
click at [782, 396] on span at bounding box center [770, 394] width 49 height 36
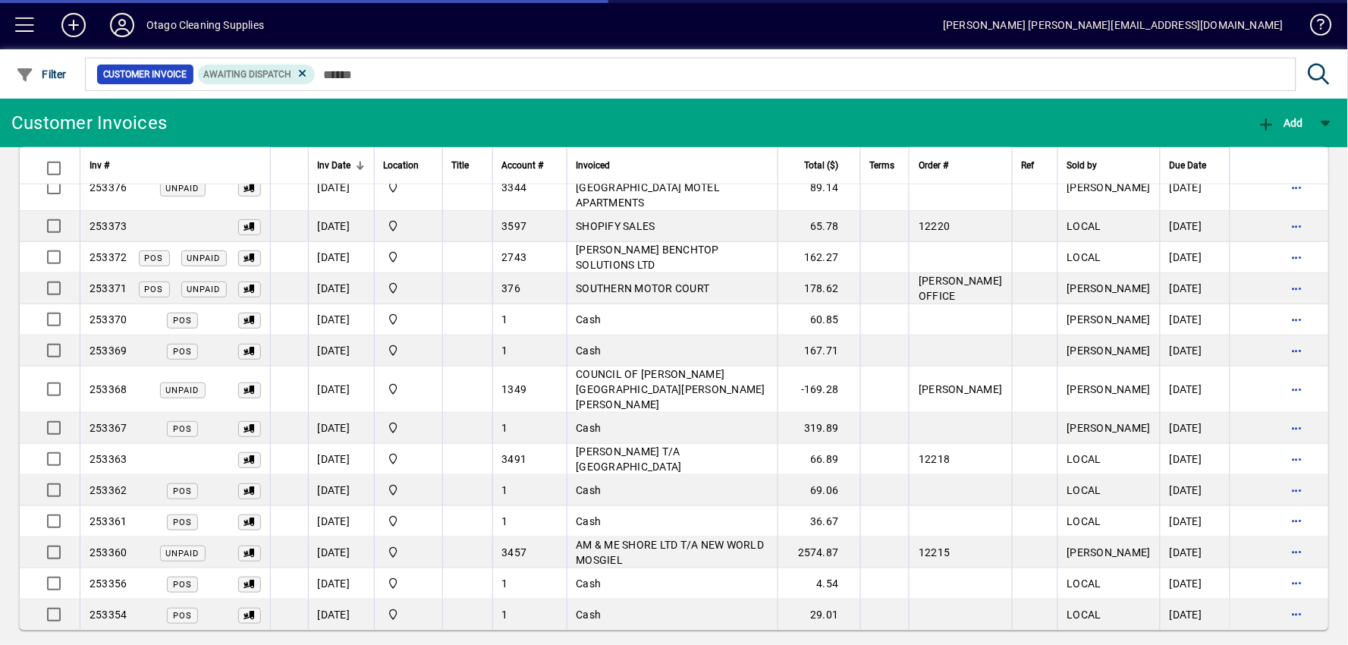
scroll to position [459, 0]
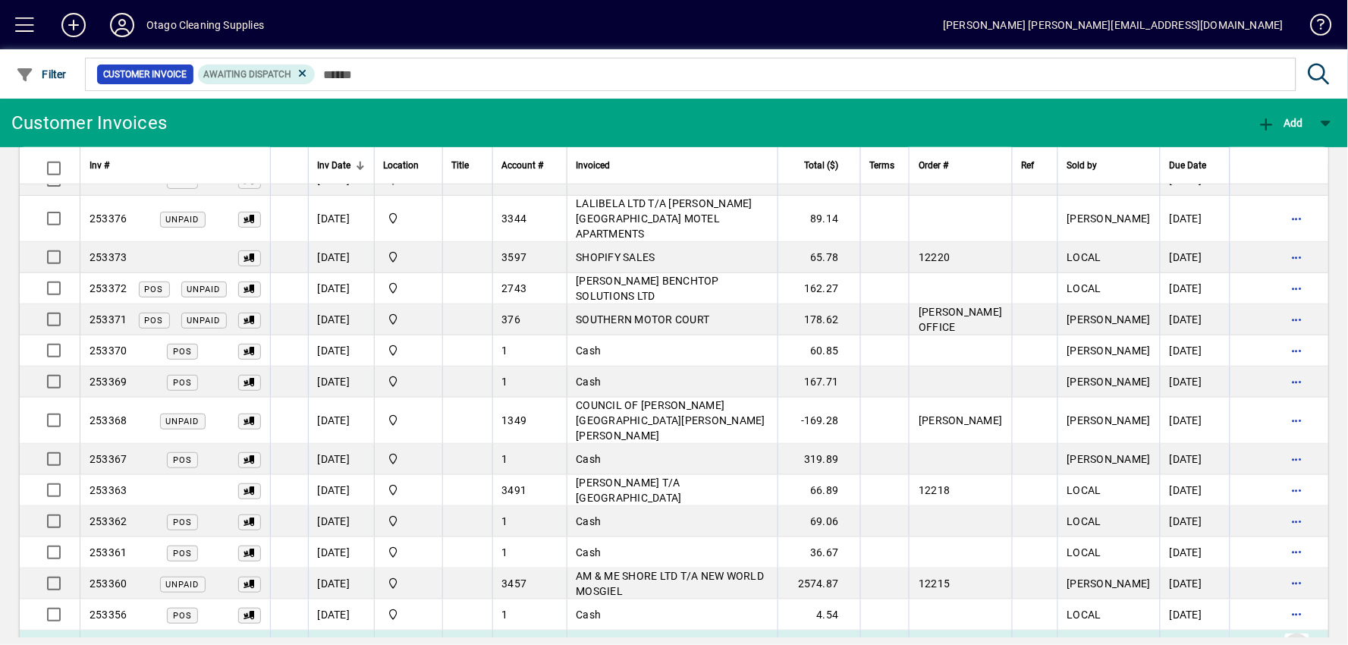
click at [1285, 627] on span "button" at bounding box center [1297, 645] width 36 height 36
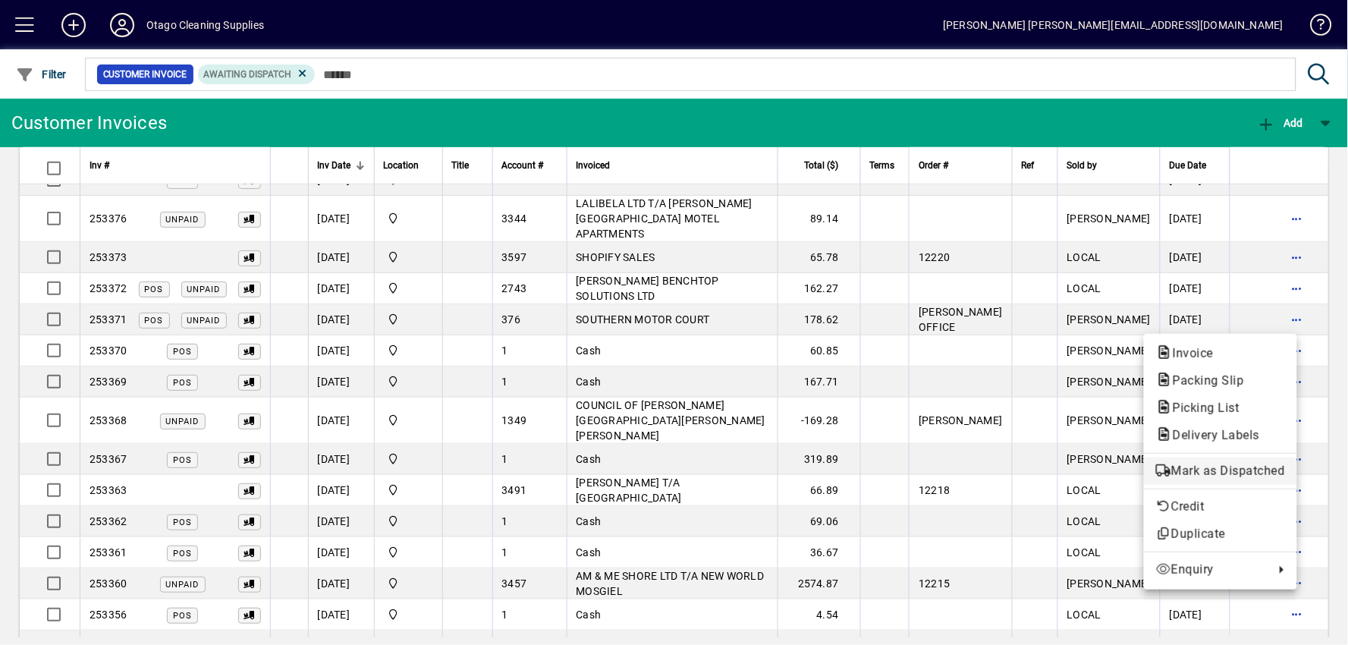
click at [1268, 473] on span "Mark as Dispatched" at bounding box center [1220, 471] width 129 height 18
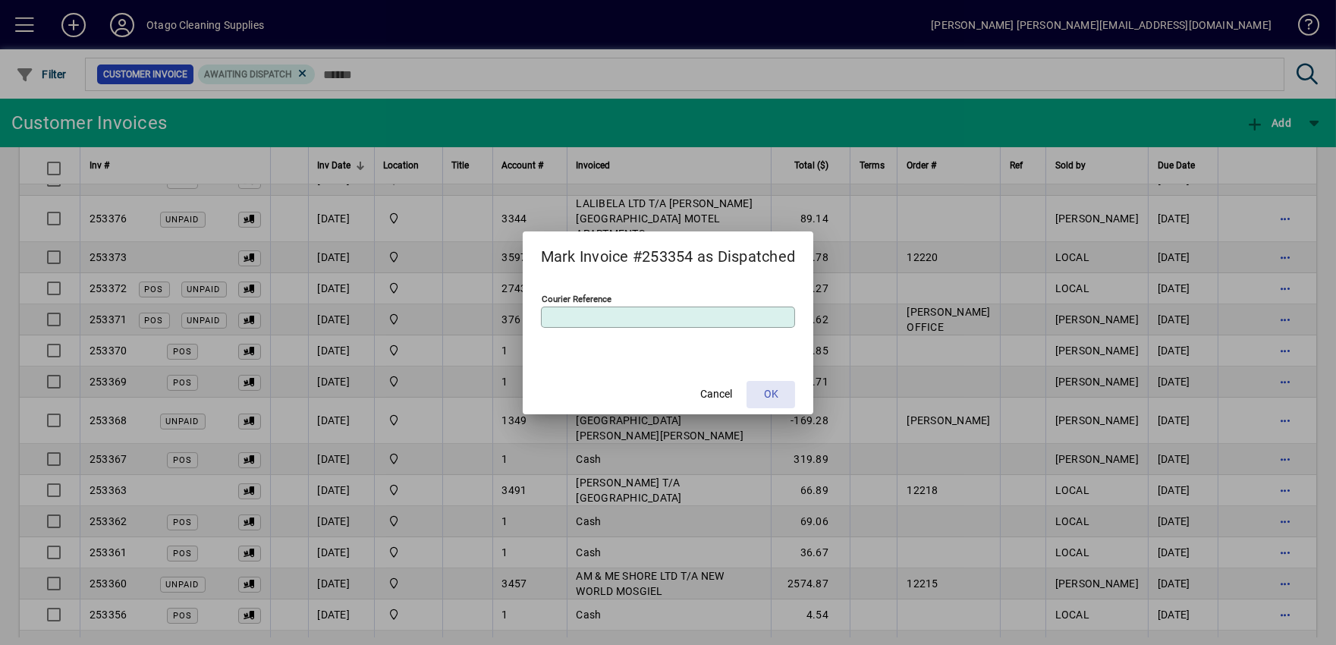
click at [782, 382] on span at bounding box center [770, 394] width 49 height 36
click at [767, 397] on span "OK" at bounding box center [771, 394] width 14 height 16
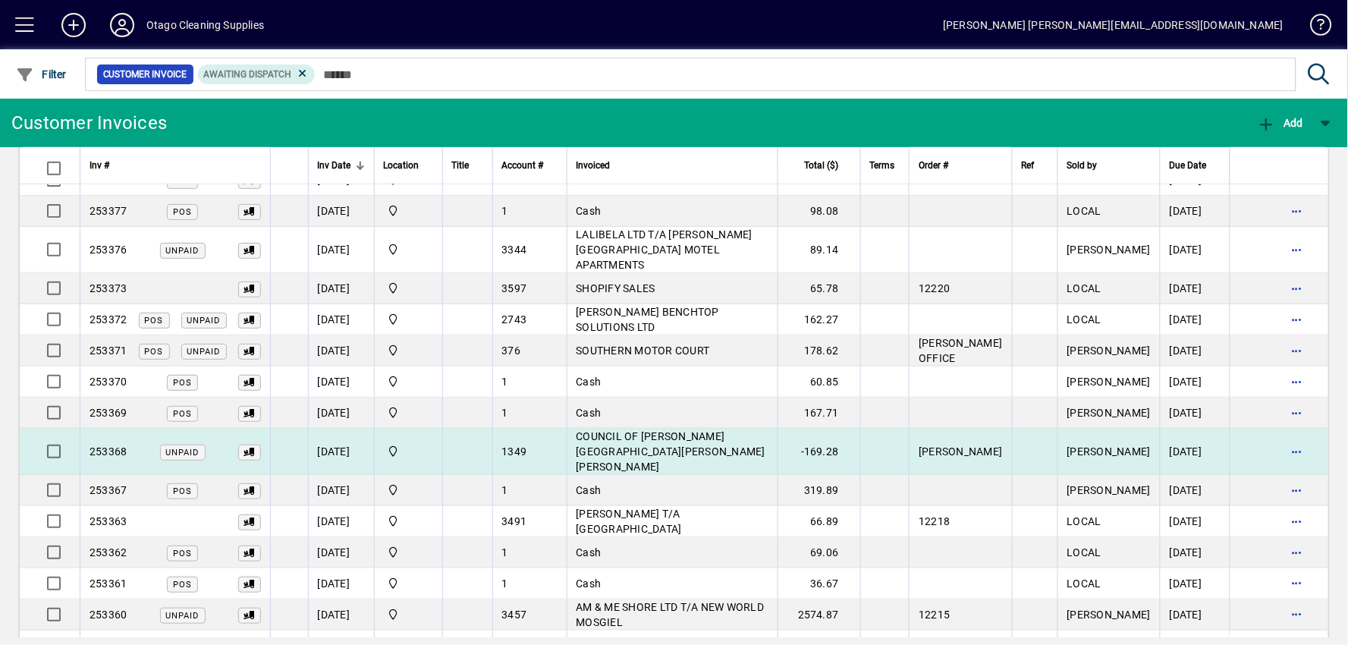
scroll to position [427, 0]
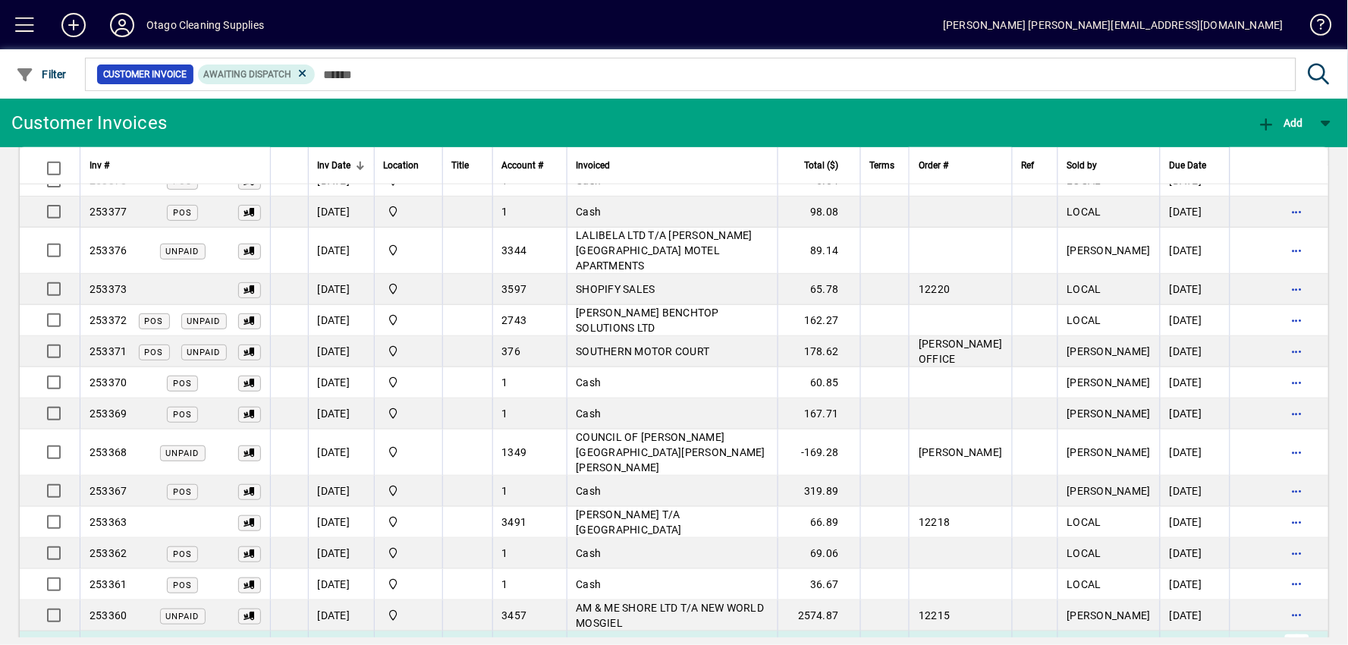
click at [1287, 628] on span "button" at bounding box center [1297, 646] width 36 height 36
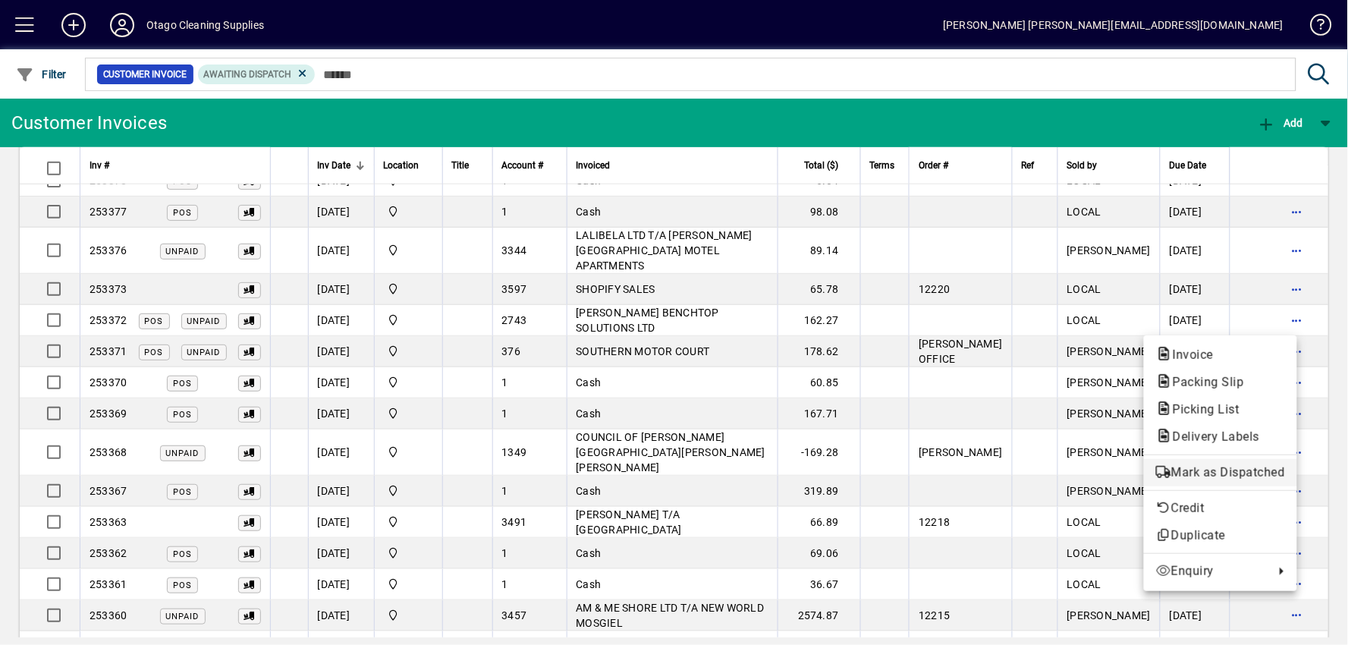
click at [1230, 466] on span "Mark as Dispatched" at bounding box center [1220, 472] width 129 height 18
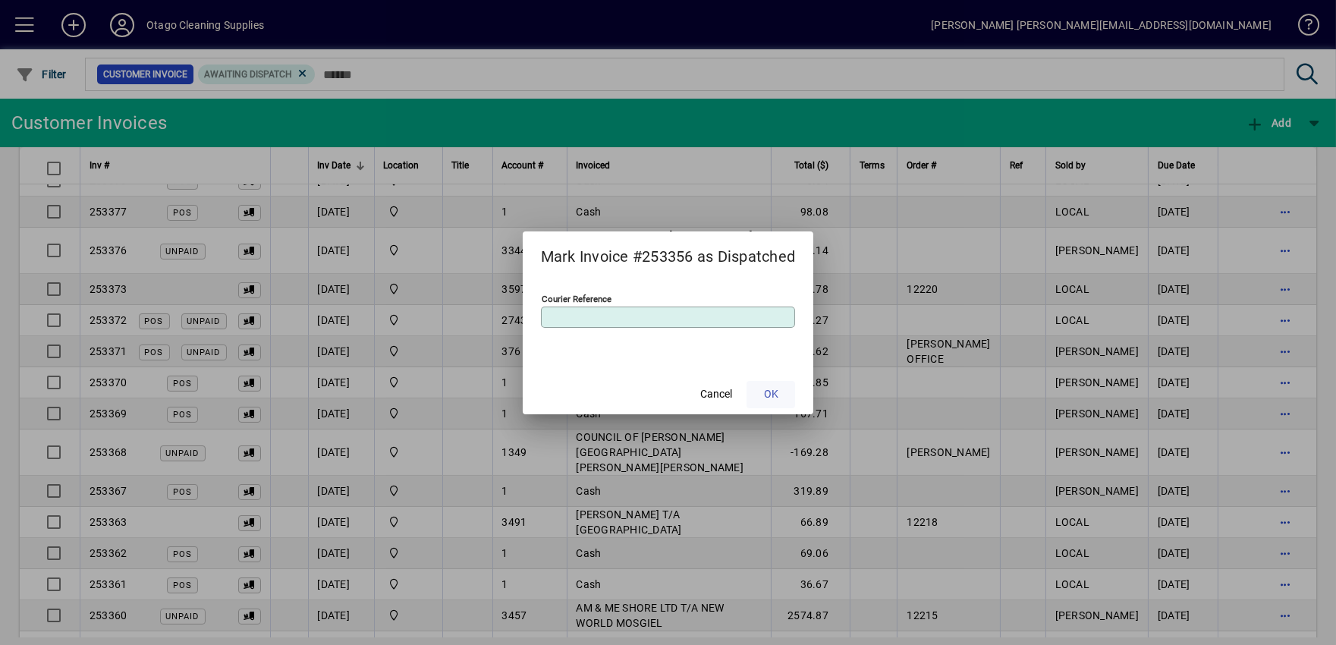
click at [762, 397] on span at bounding box center [770, 394] width 49 height 36
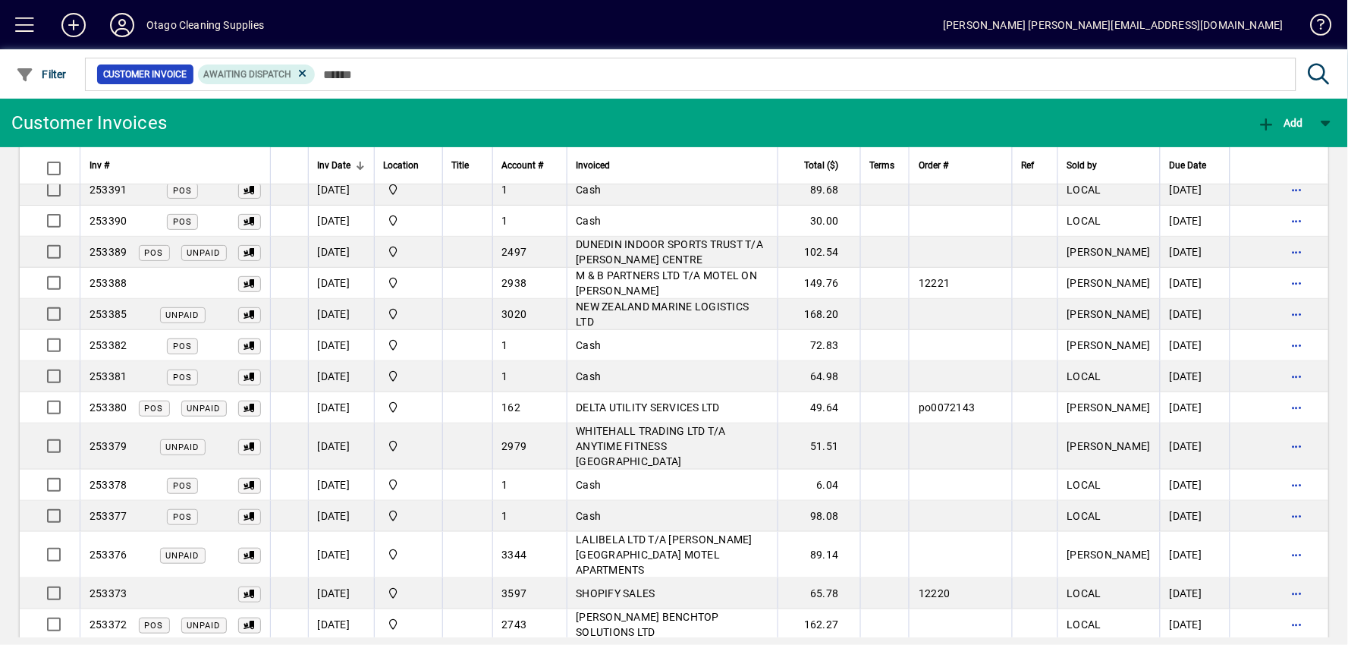
scroll to position [396, 0]
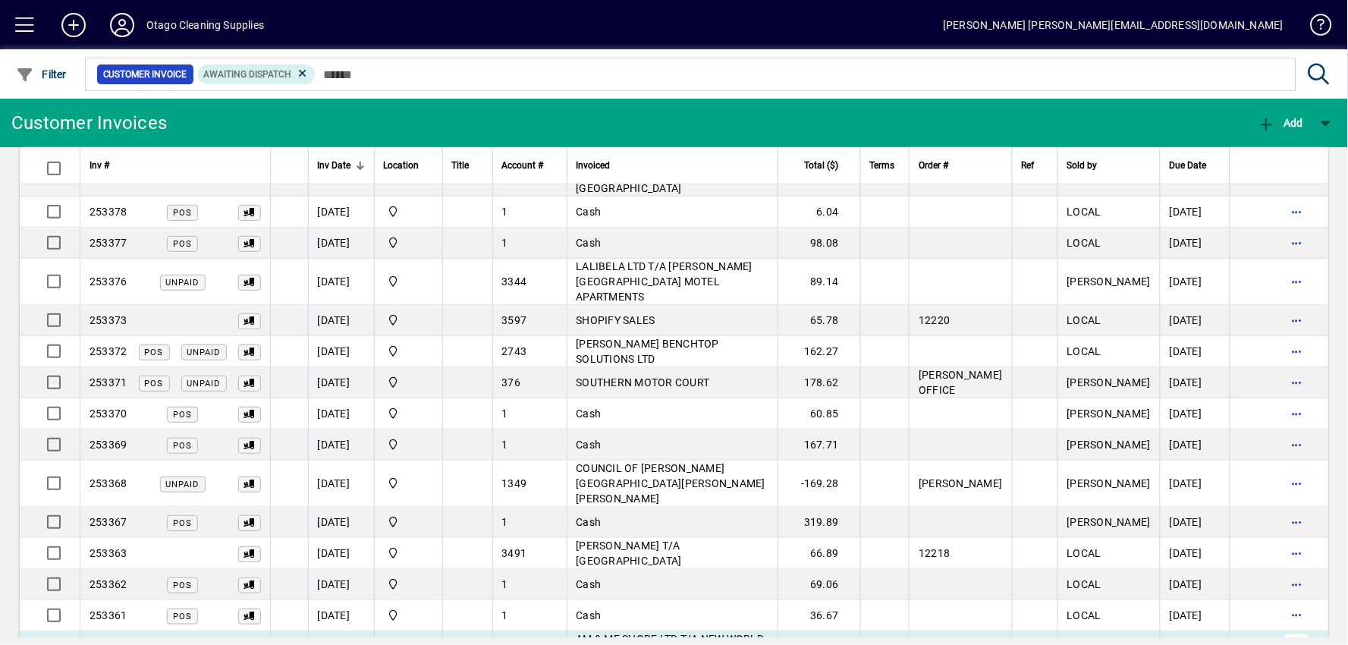
click at [1288, 628] on span "button" at bounding box center [1297, 646] width 36 height 36
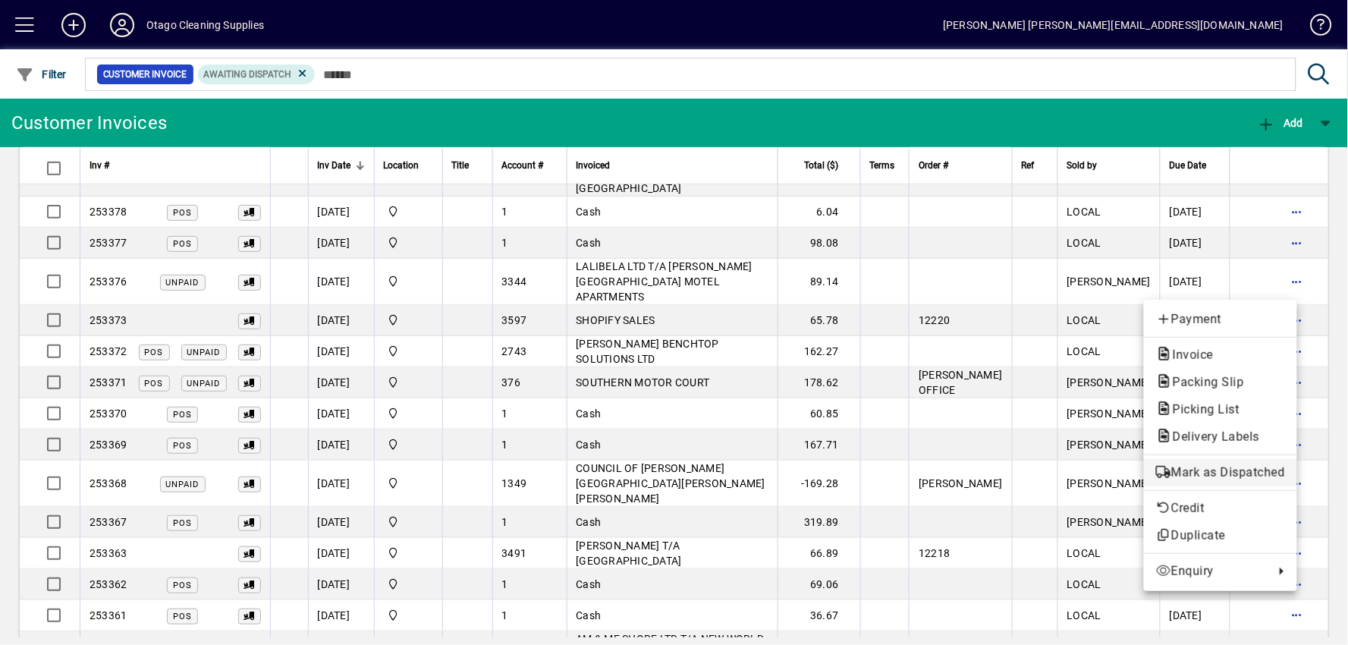
click at [1207, 467] on span "Mark as Dispatched" at bounding box center [1220, 472] width 129 height 18
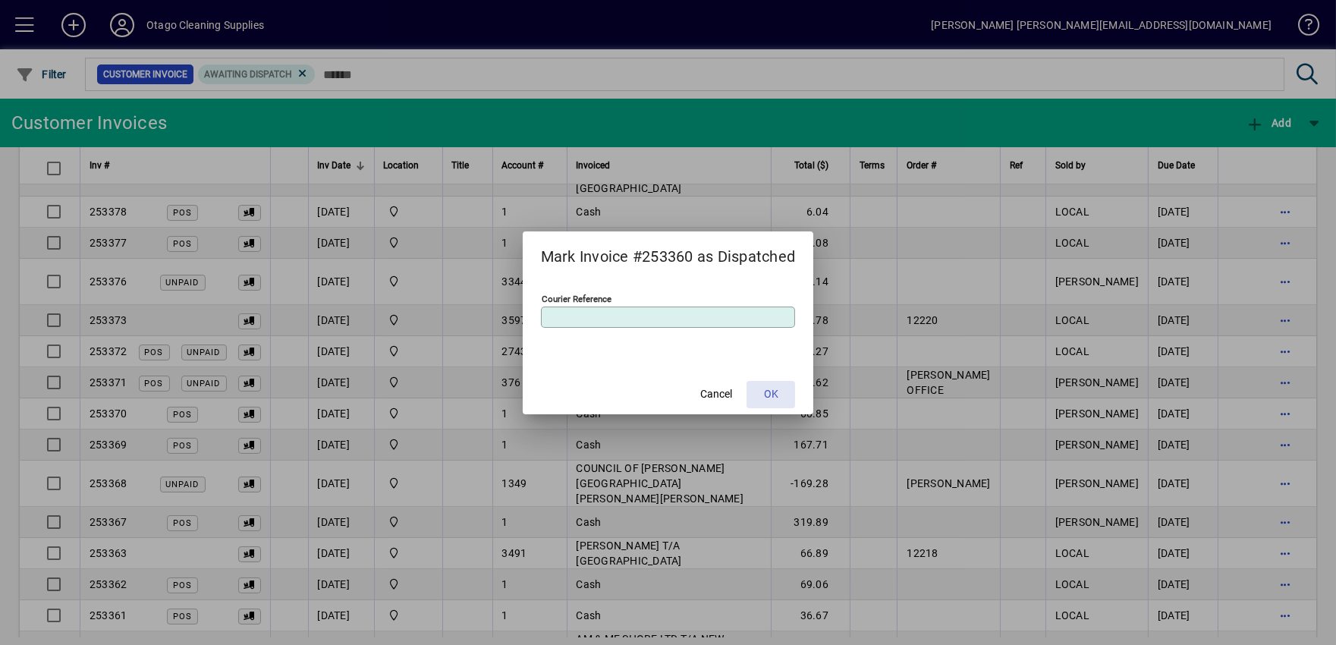
click at [772, 390] on span "OK" at bounding box center [771, 394] width 14 height 16
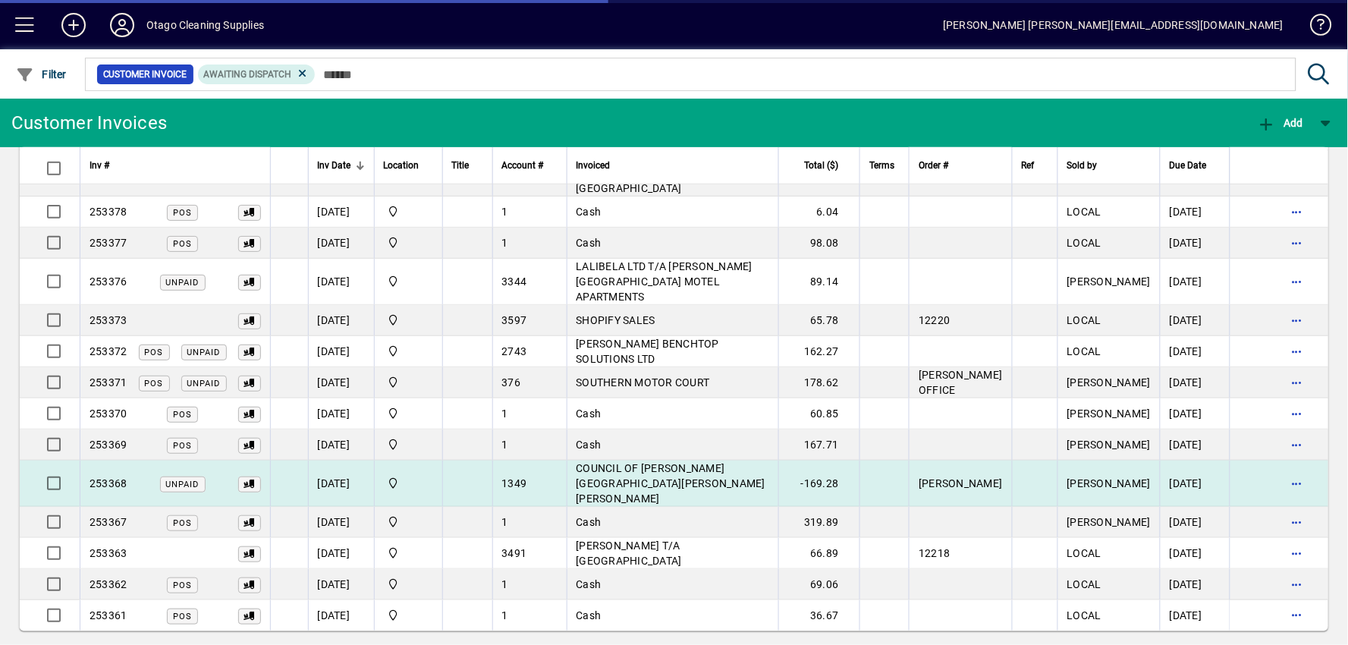
scroll to position [366, 0]
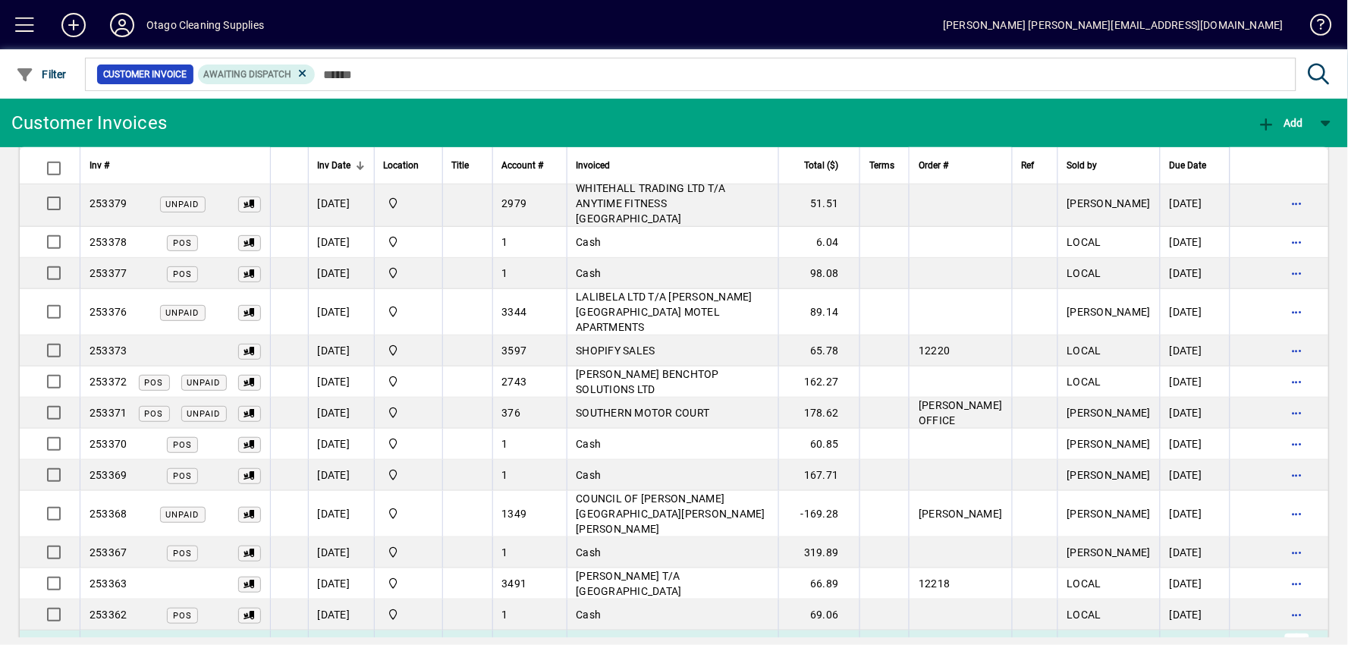
click at [1288, 627] on span "button" at bounding box center [1297, 645] width 36 height 36
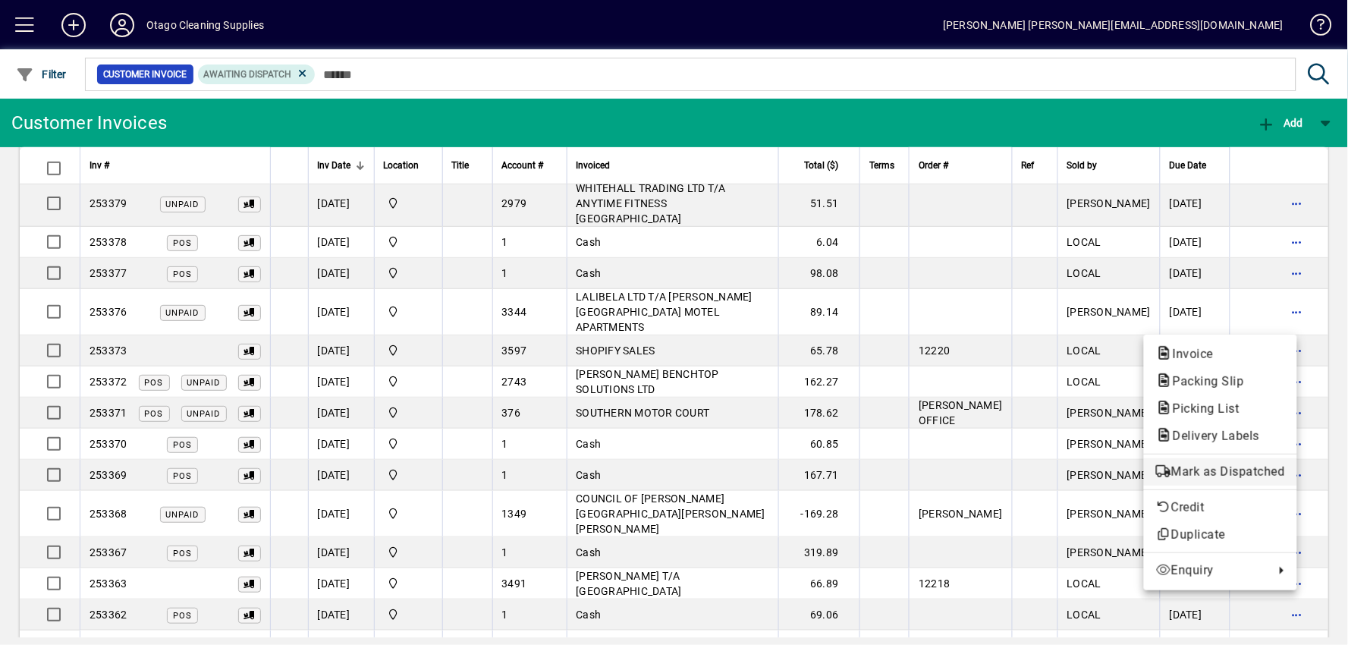
click at [1234, 463] on span "Mark as Dispatched" at bounding box center [1220, 472] width 129 height 18
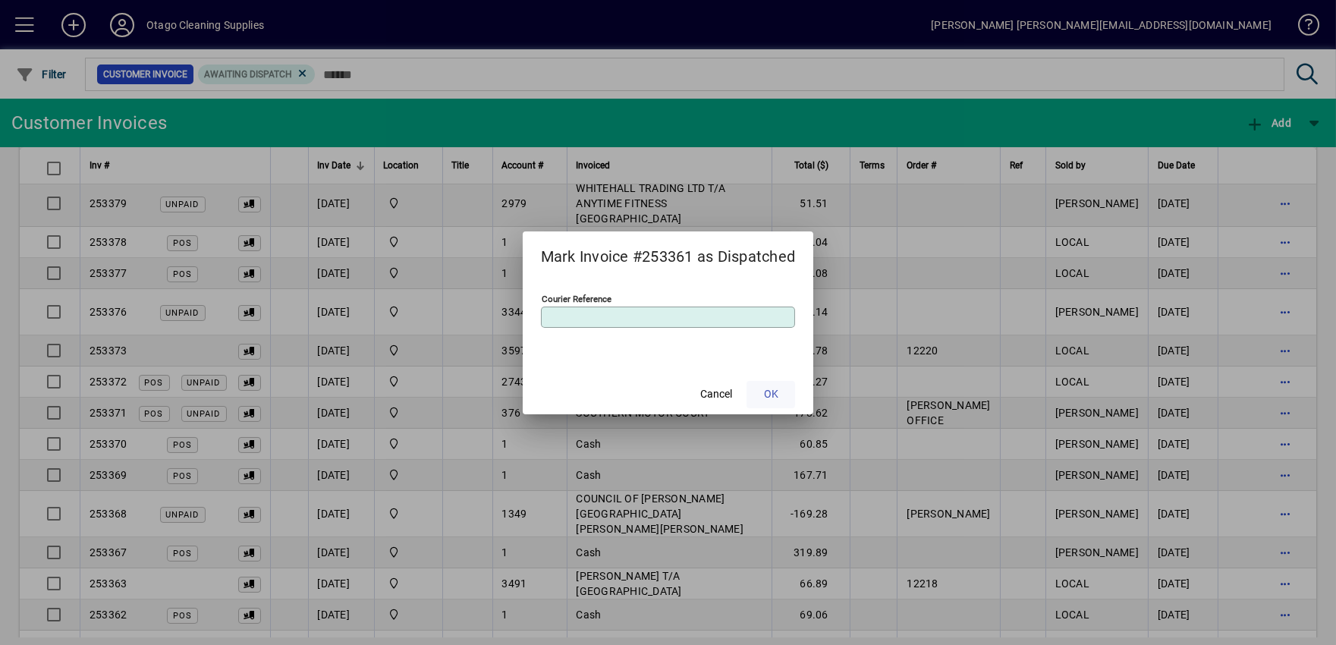
click at [784, 401] on span at bounding box center [770, 394] width 49 height 36
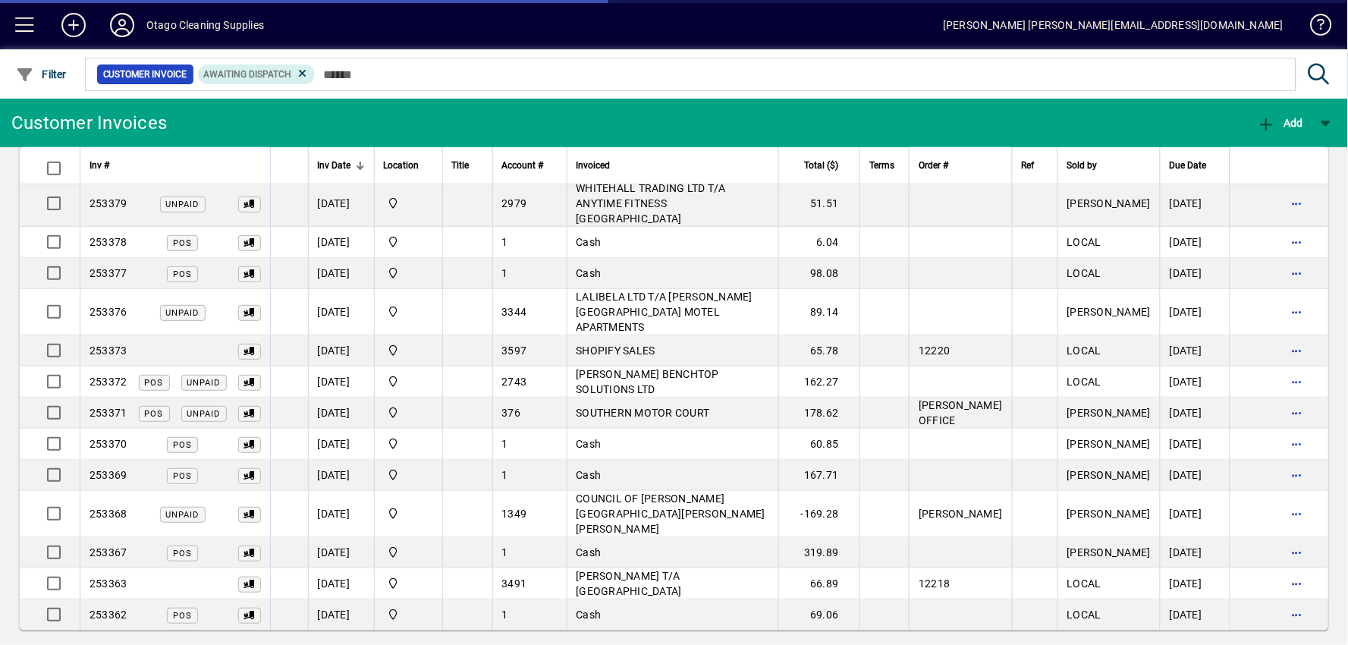
scroll to position [335, 0]
